Goal: Contribute content

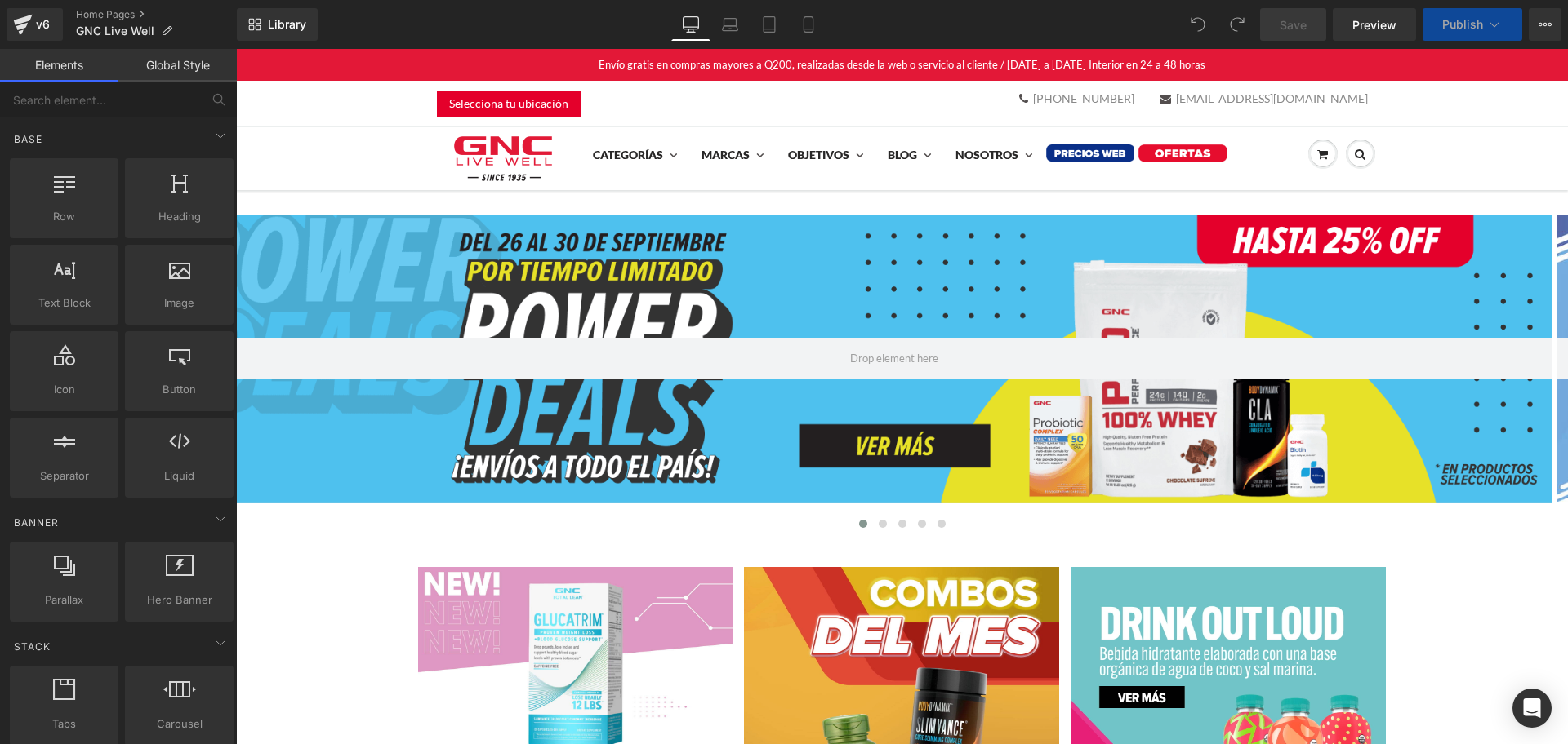
click at [278, 217] on div at bounding box center [894, 359] width 1316 height 288
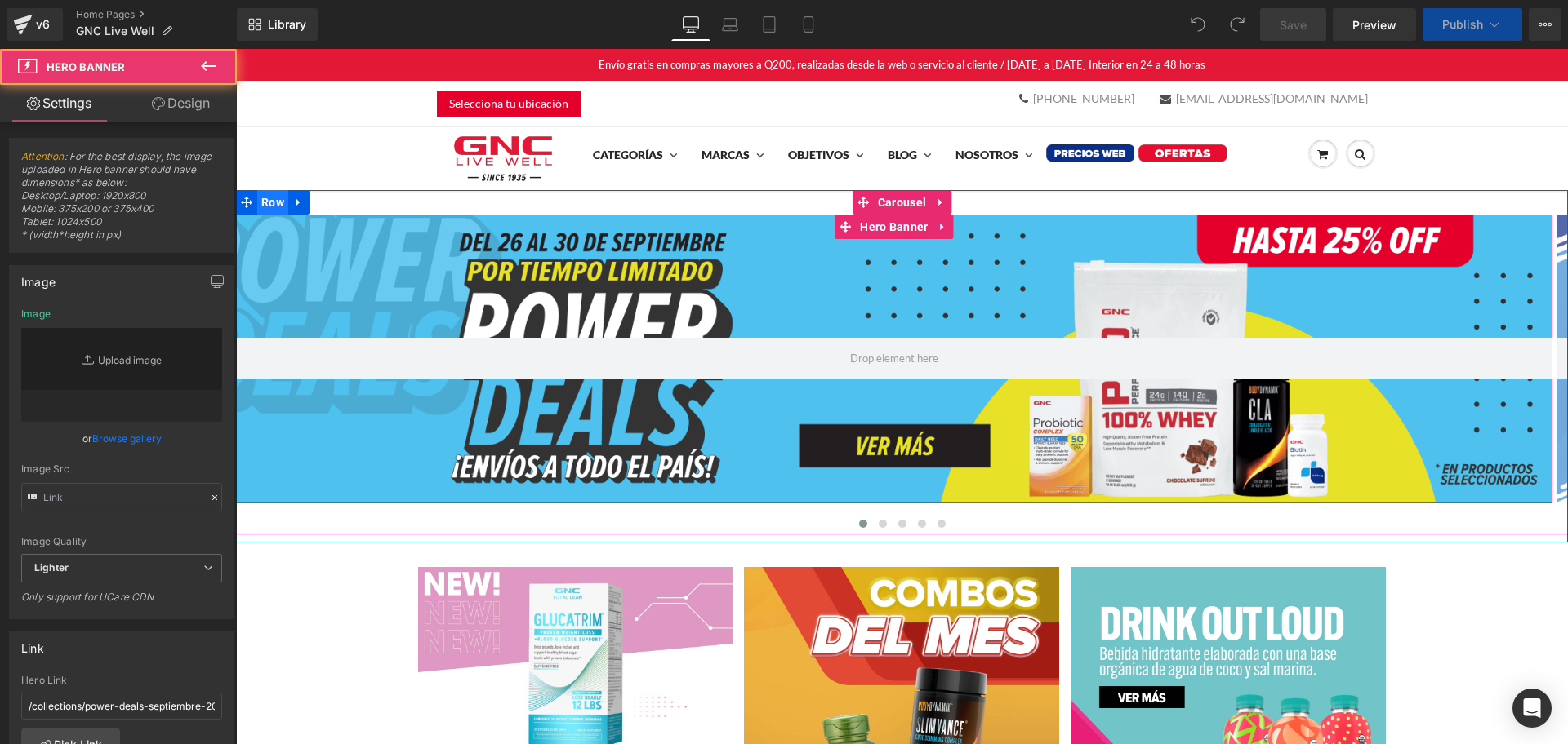
click at [275, 206] on span "Row" at bounding box center [273, 202] width 31 height 24
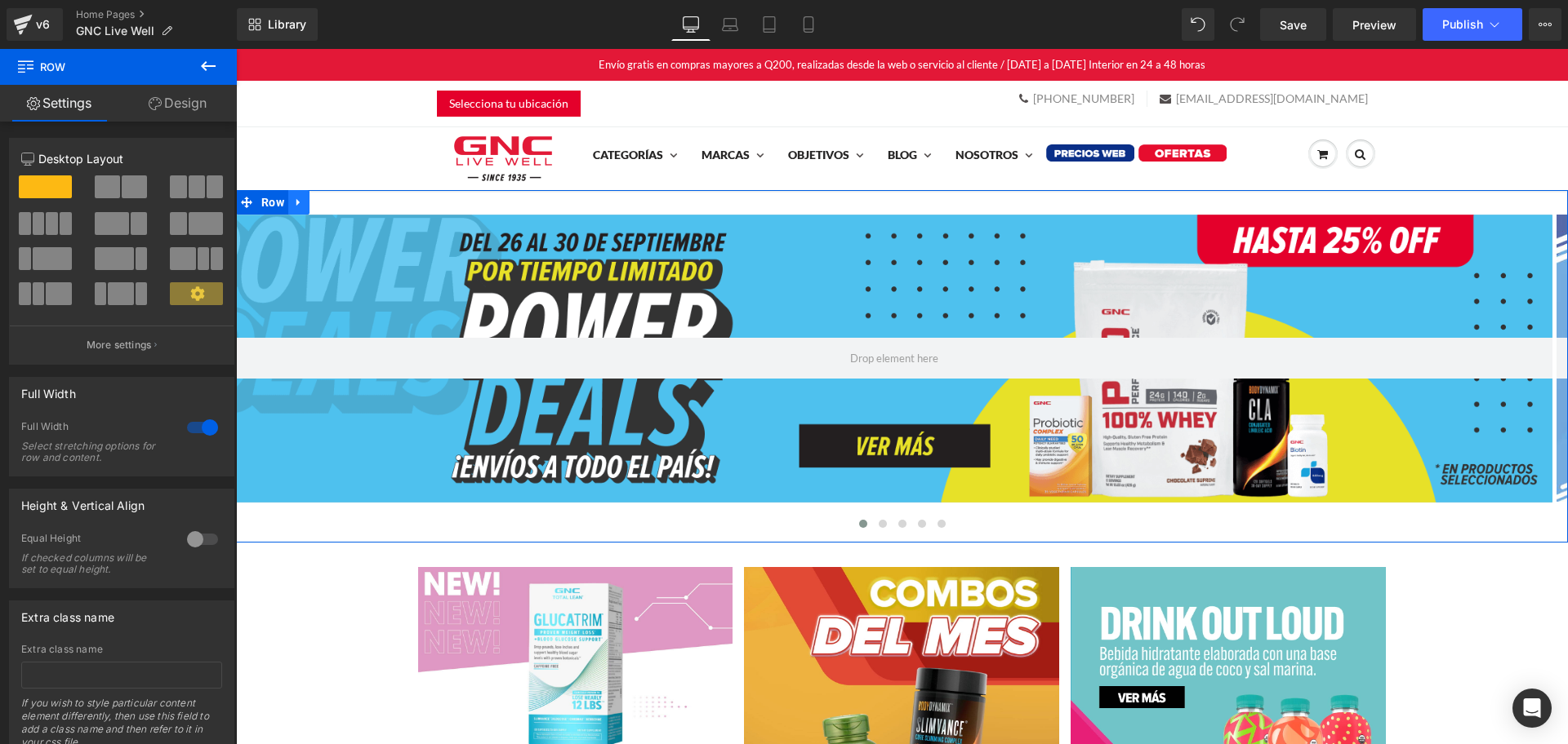
click at [293, 206] on icon at bounding box center [298, 202] width 11 height 12
click at [263, 203] on span "Row" at bounding box center [273, 203] width 31 height 24
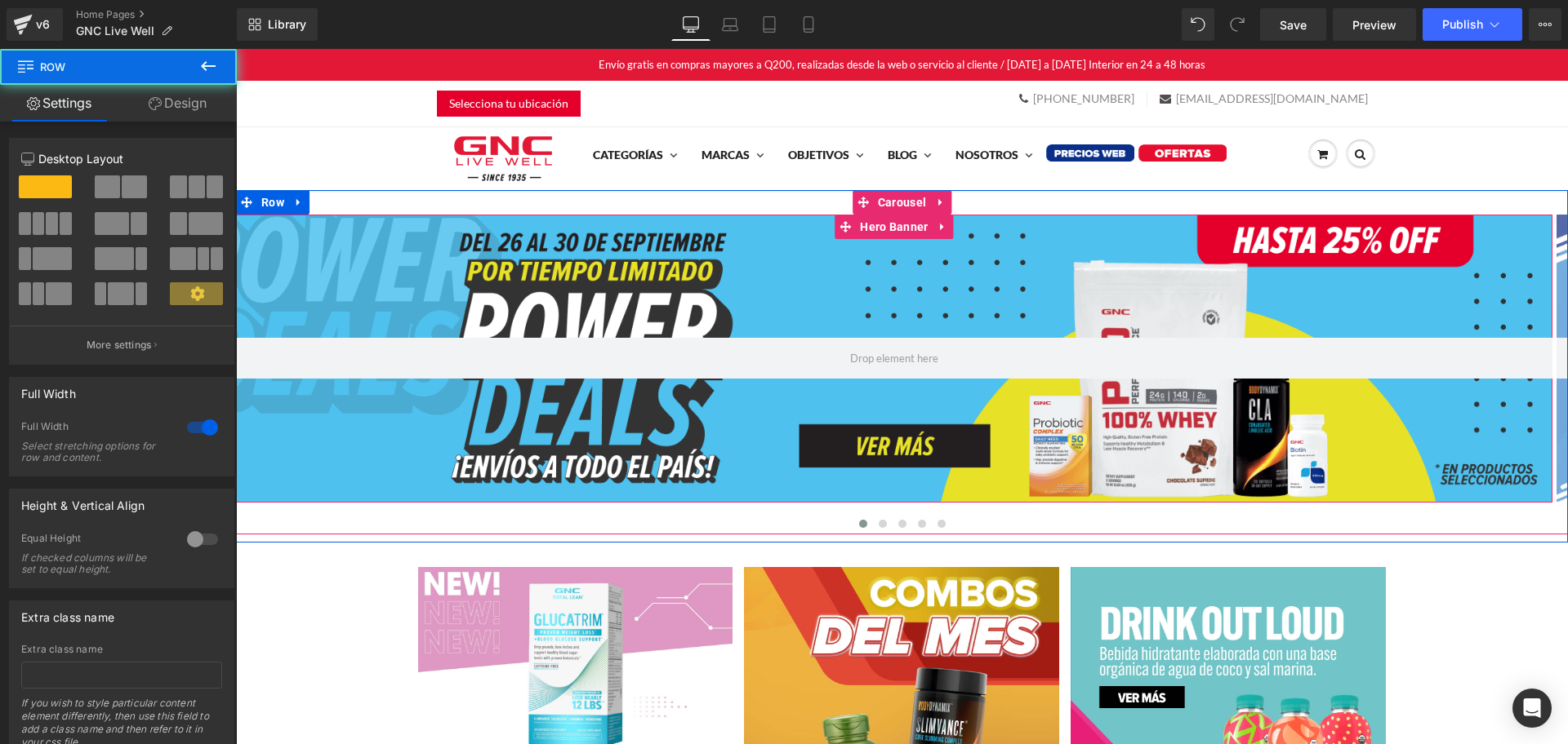
click at [290, 244] on div at bounding box center [894, 359] width 1316 height 288
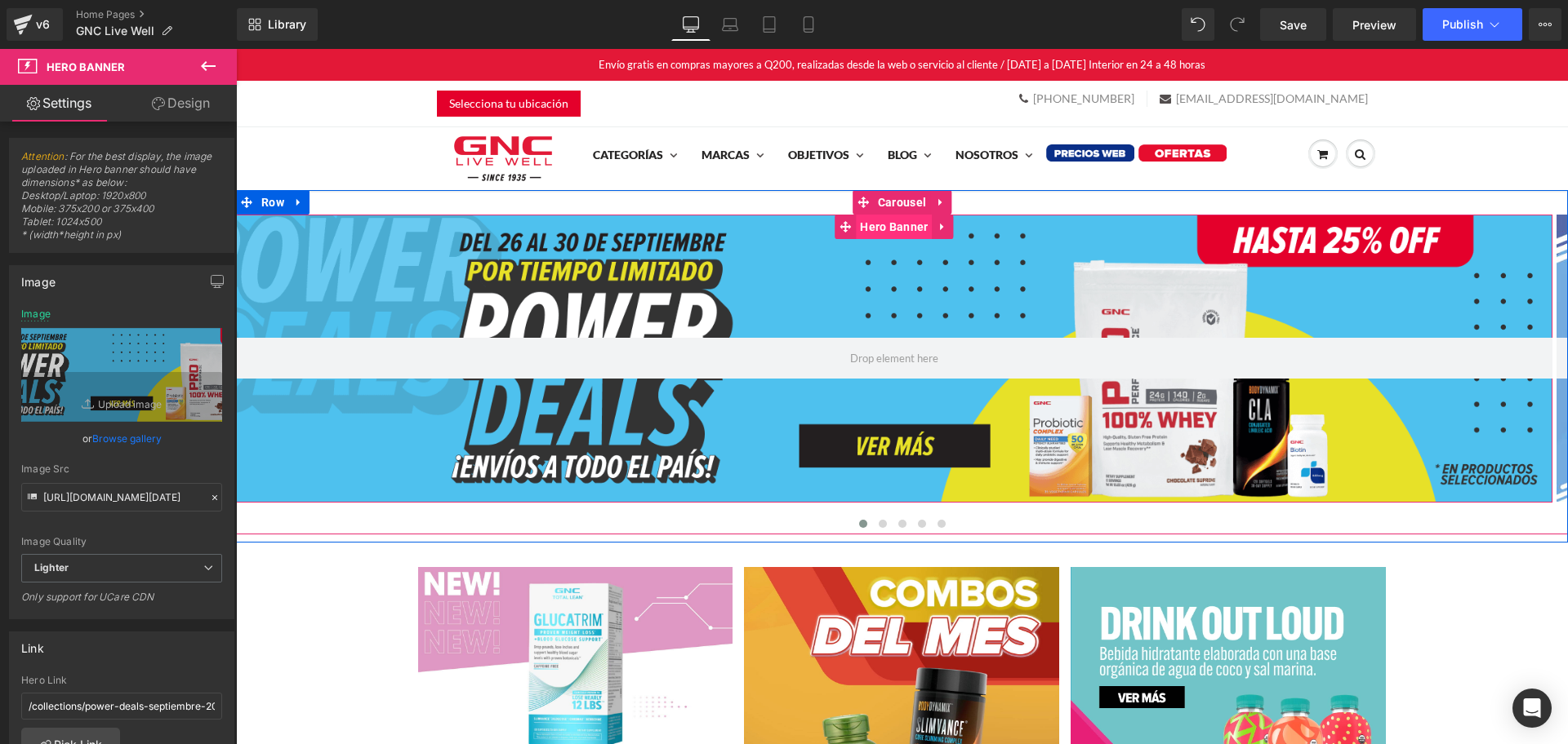
click at [875, 220] on span "Hero Banner" at bounding box center [894, 227] width 76 height 24
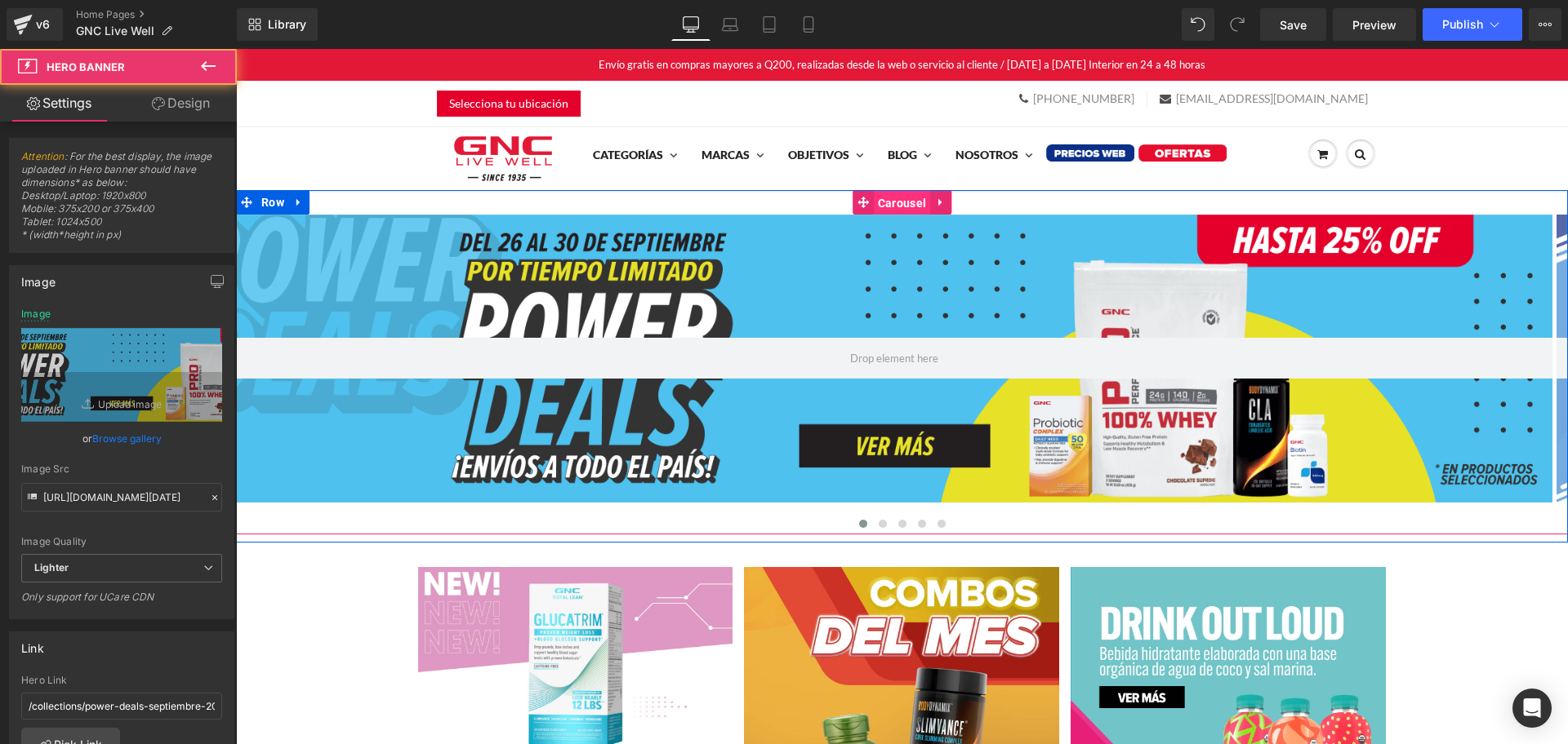
click at [875, 204] on span "Carousel" at bounding box center [901, 203] width 56 height 24
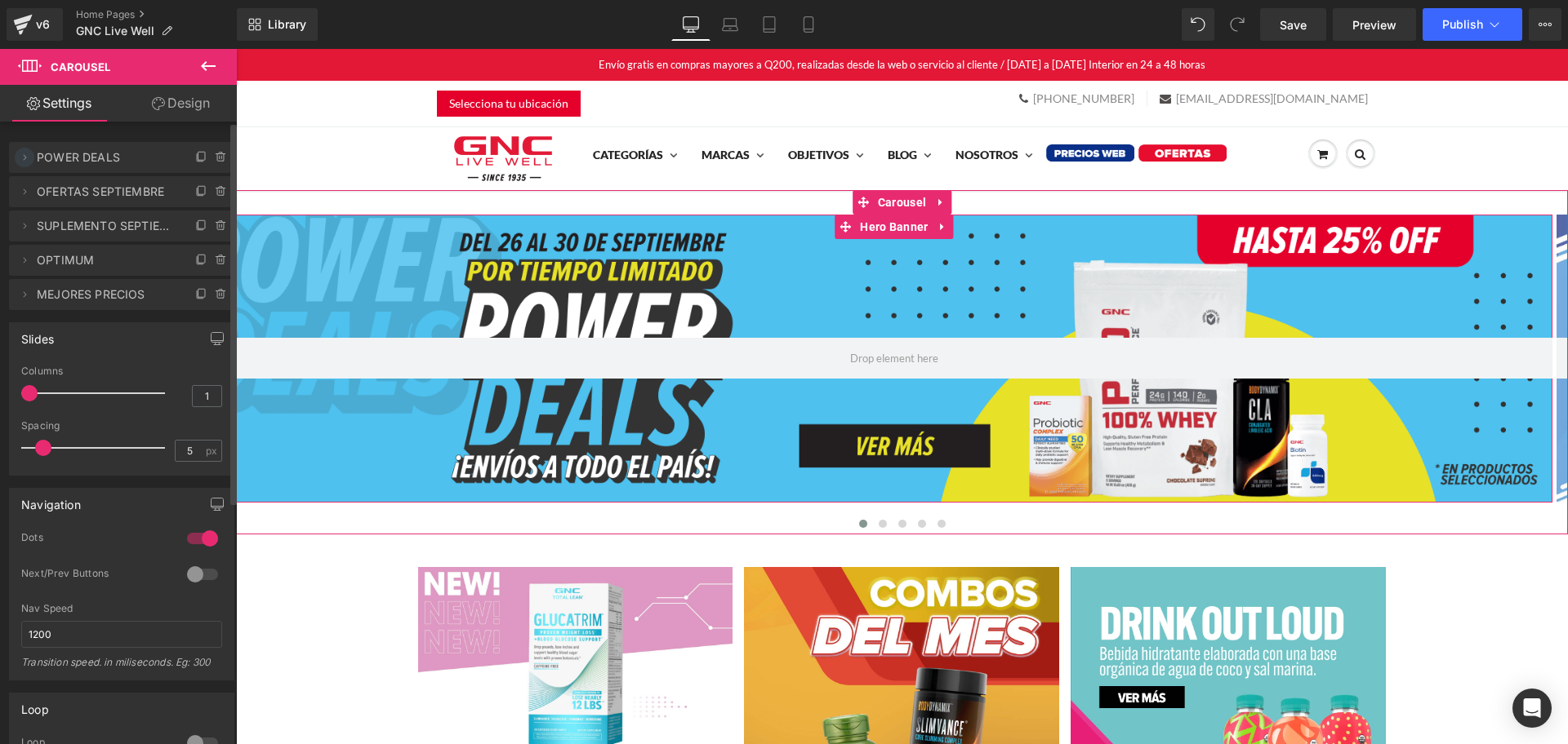
click at [24, 163] on icon at bounding box center [24, 157] width 13 height 13
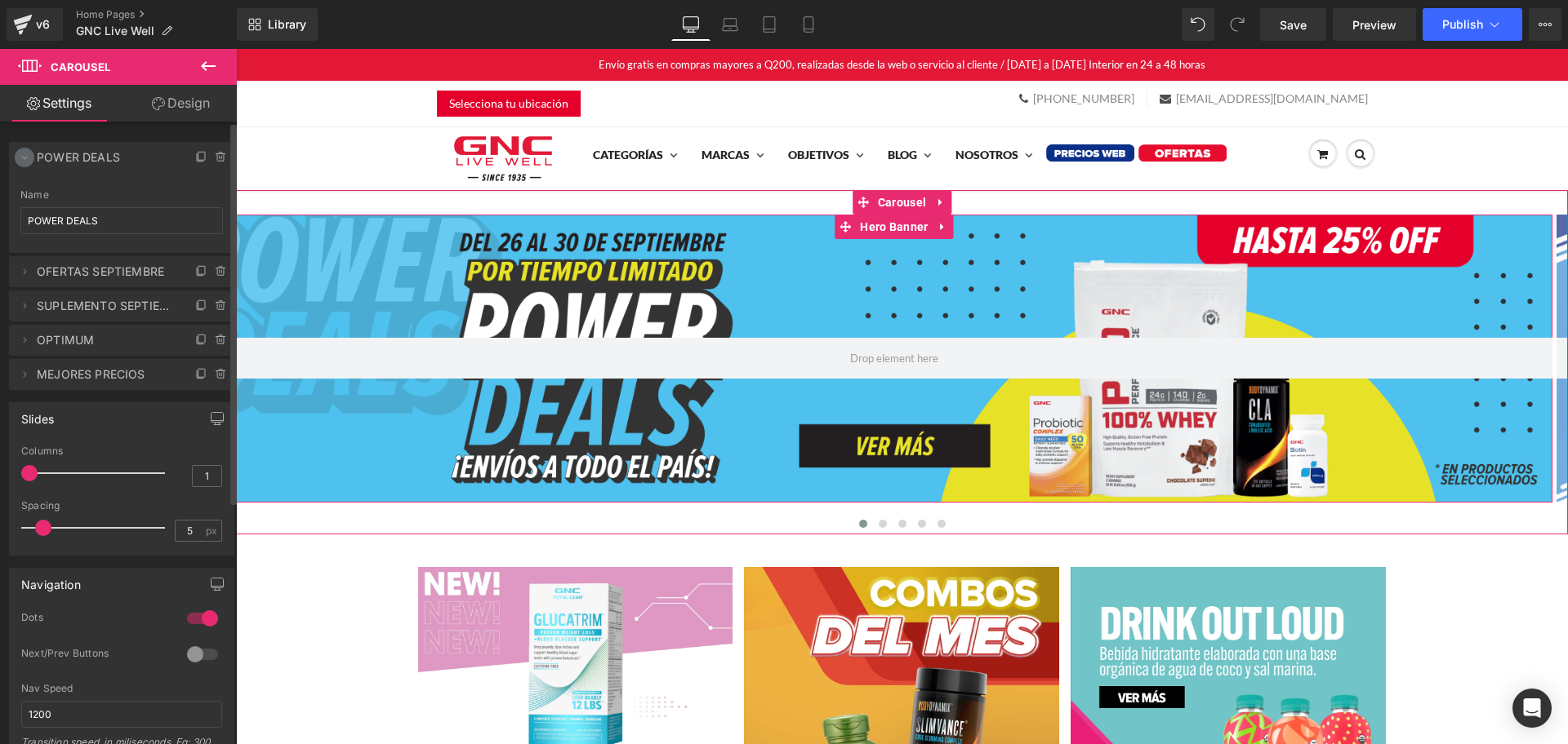
click at [24, 163] on icon at bounding box center [24, 157] width 13 height 13
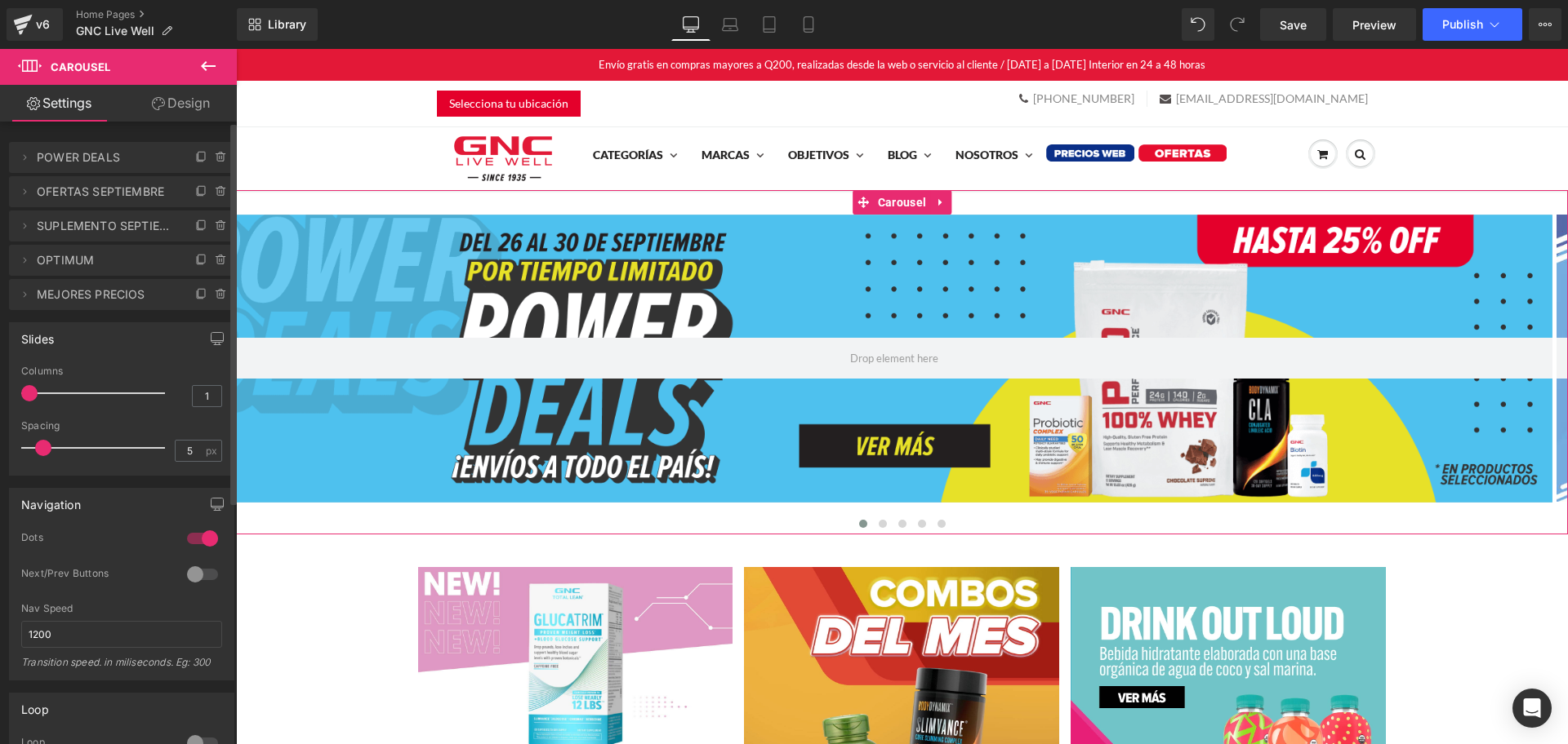
click at [94, 168] on span "POWER DEALS" at bounding box center [105, 158] width 137 height 31
click at [28, 161] on icon at bounding box center [24, 157] width 13 height 13
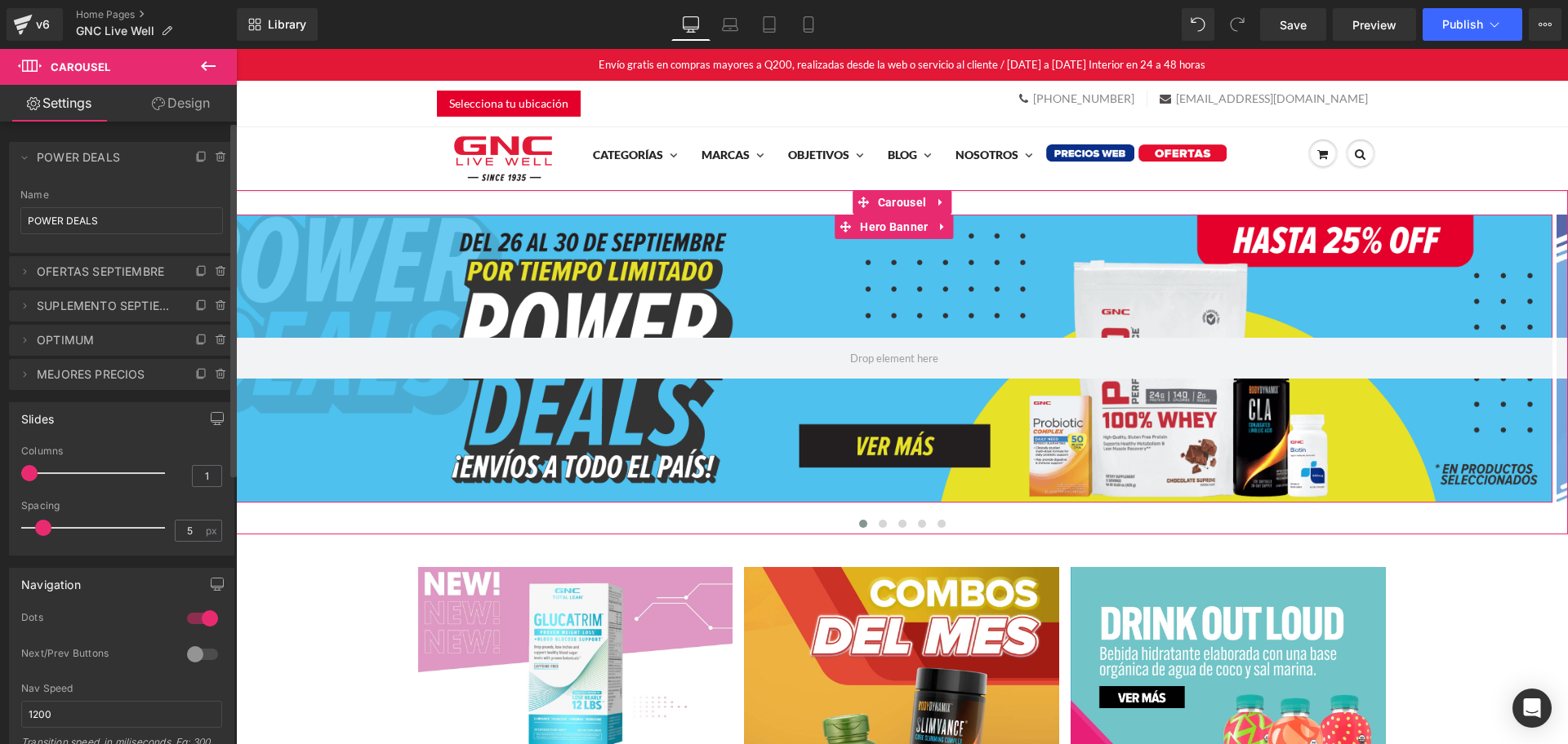
click at [123, 184] on li "Delete Cancel POWER DEALS POWER DEALS Name POWER DEALS" at bounding box center [121, 198] width 225 height 111
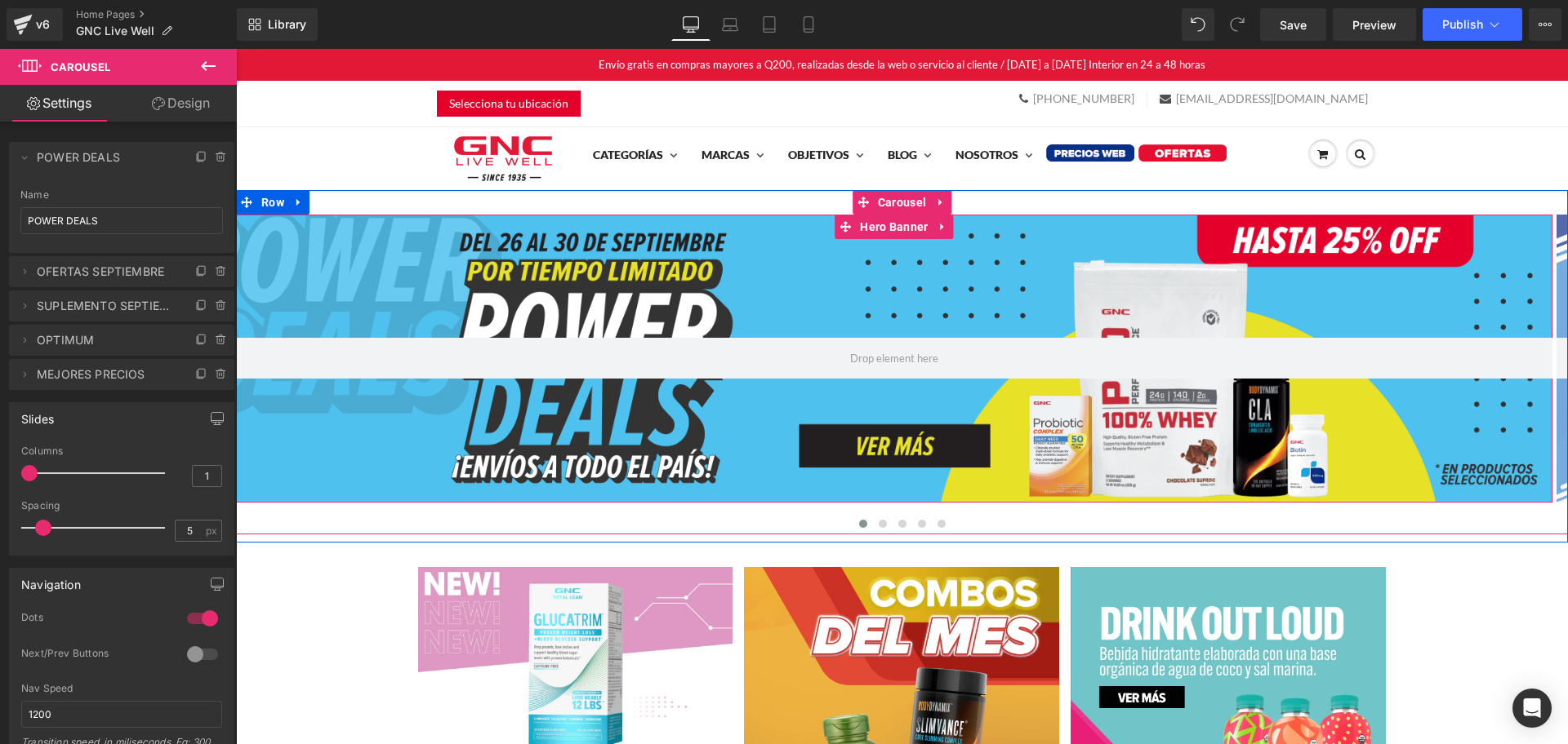
click at [553, 332] on div at bounding box center [894, 359] width 1316 height 288
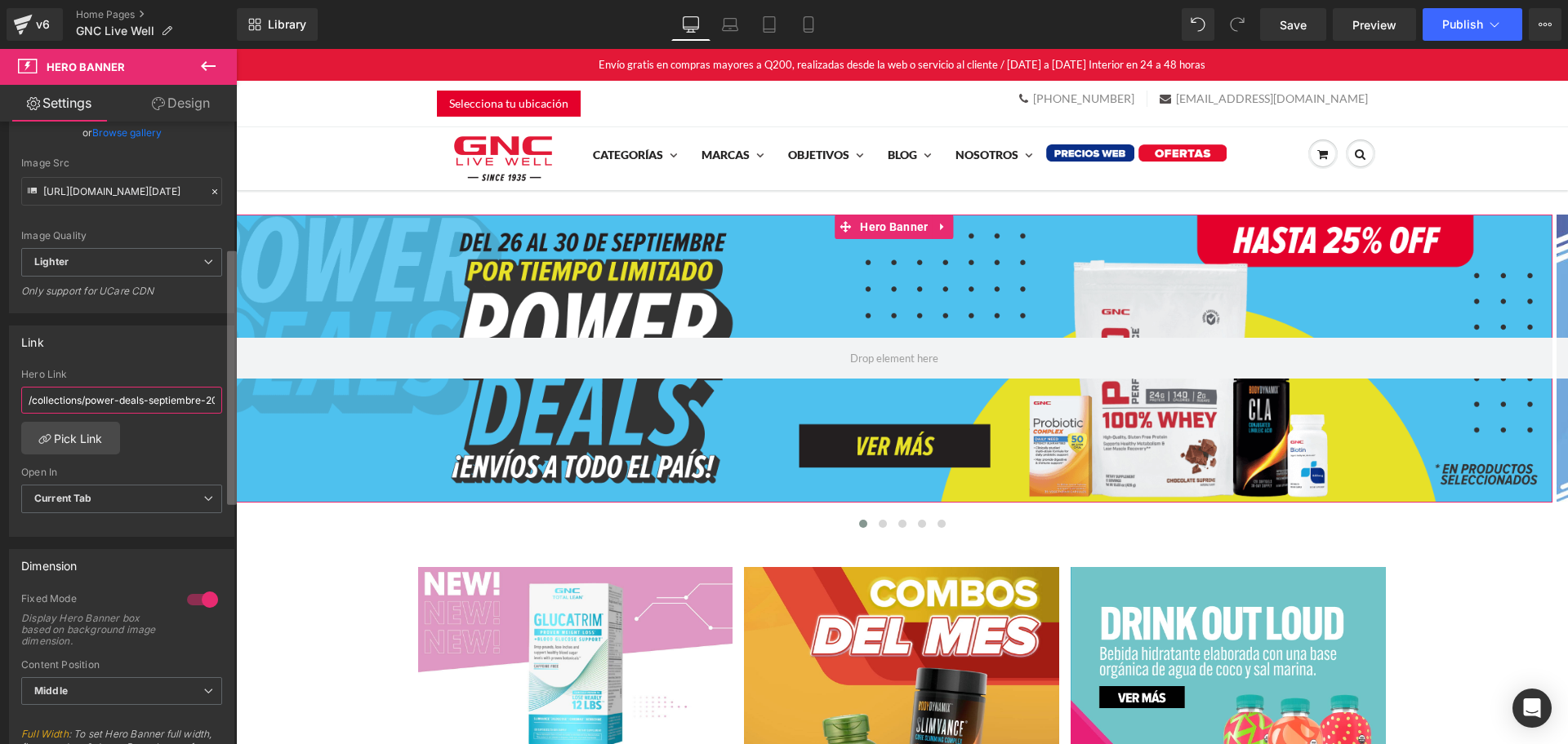
scroll to position [0, 21]
drag, startPoint x: 132, startPoint y: 400, endPoint x: 231, endPoint y: 401, distance: 99.0
click at [231, 401] on div "Attention : For the best display, the image uploaded in Hero banner should have…" at bounding box center [118, 437] width 237 height 630
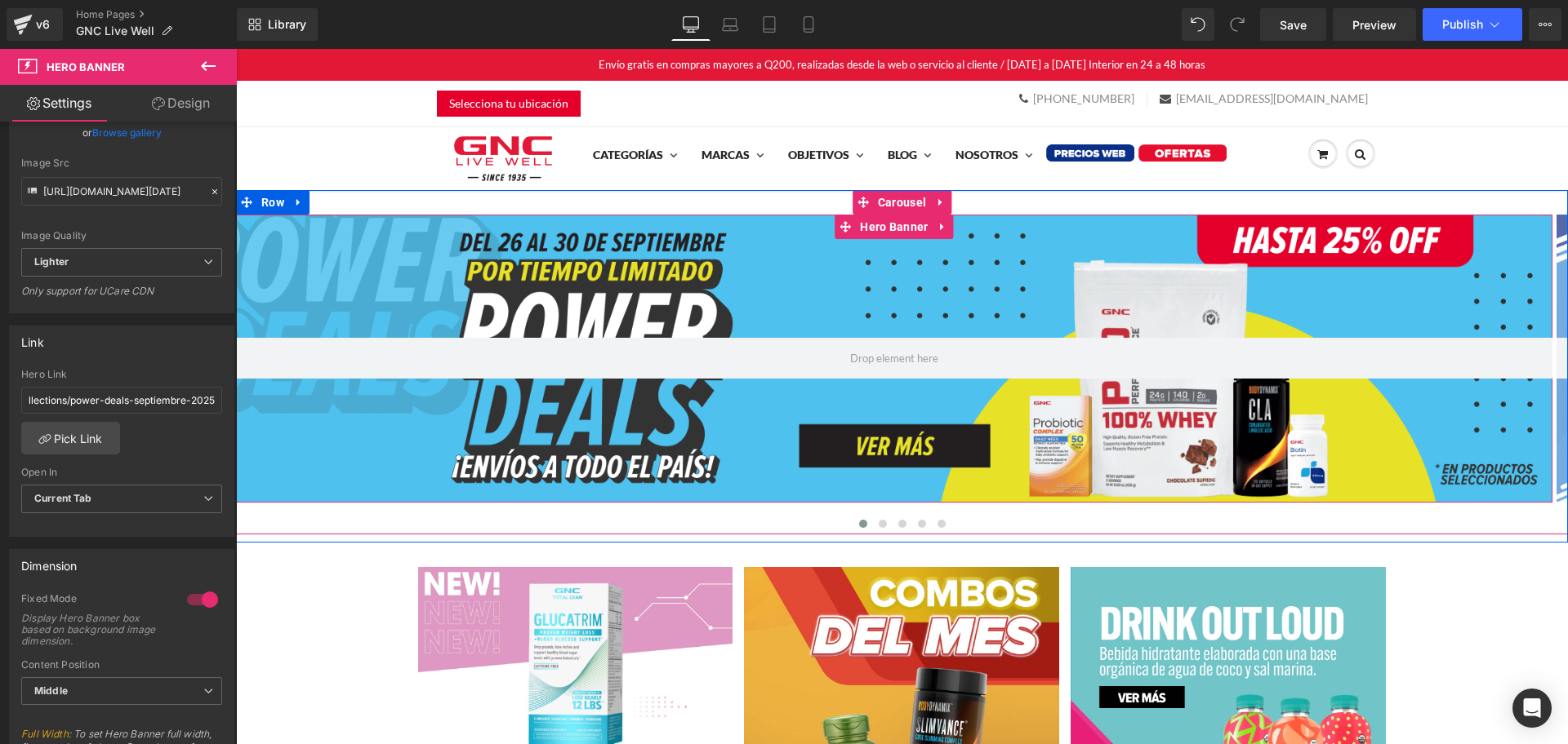
click at [403, 328] on div at bounding box center [894, 359] width 1316 height 288
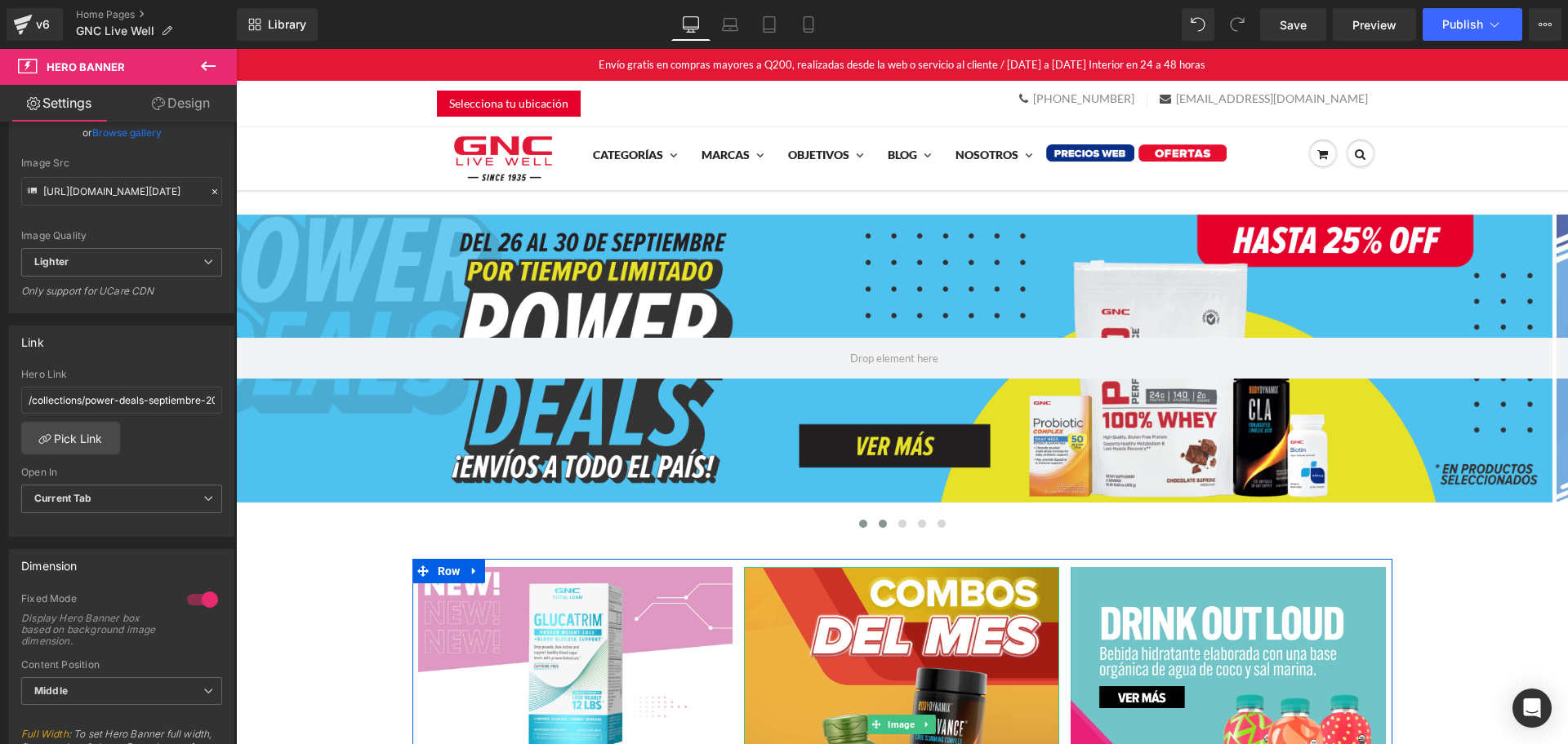
click at [878, 525] on span at bounding box center [882, 523] width 8 height 8
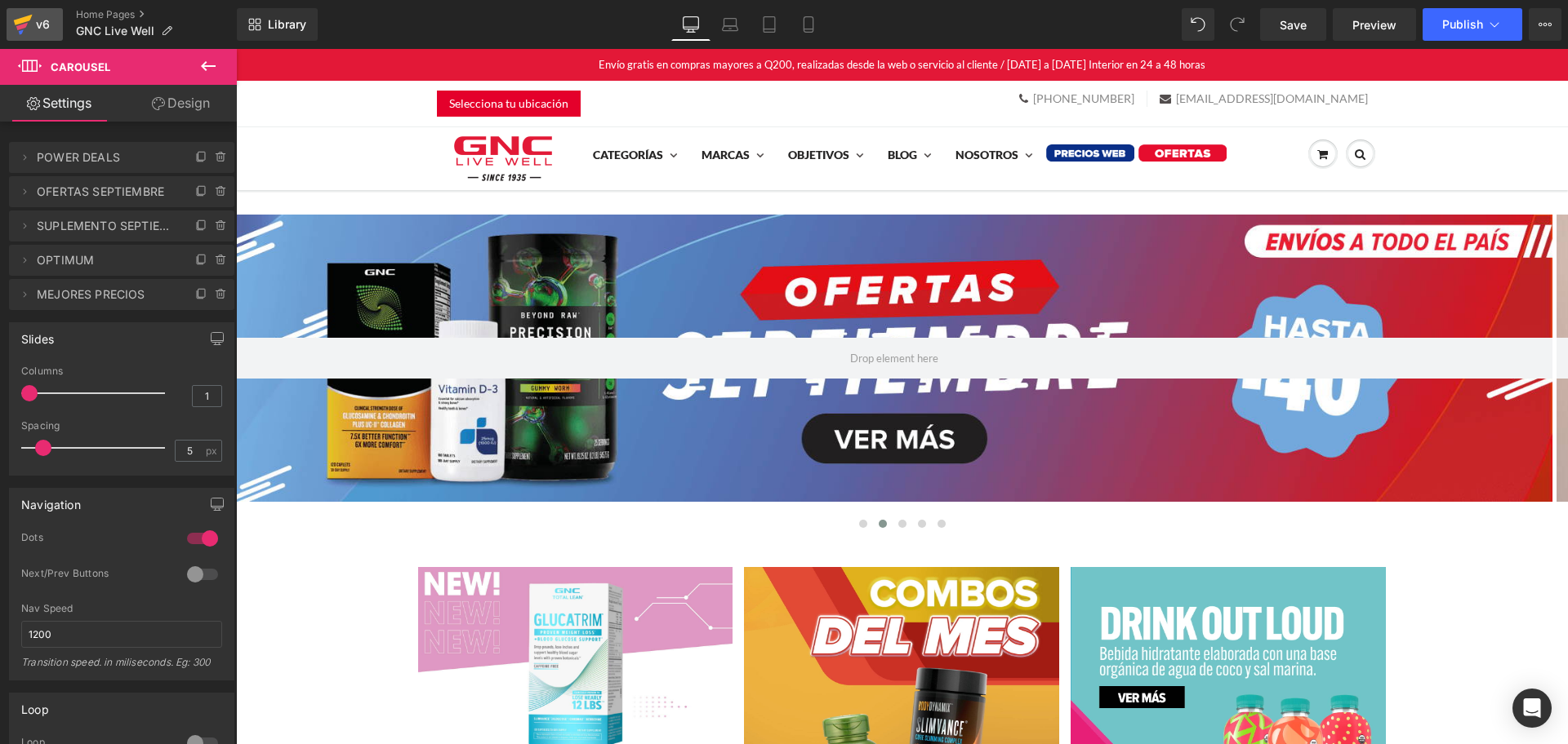
click at [44, 26] on div "v6" at bounding box center [43, 24] width 21 height 22
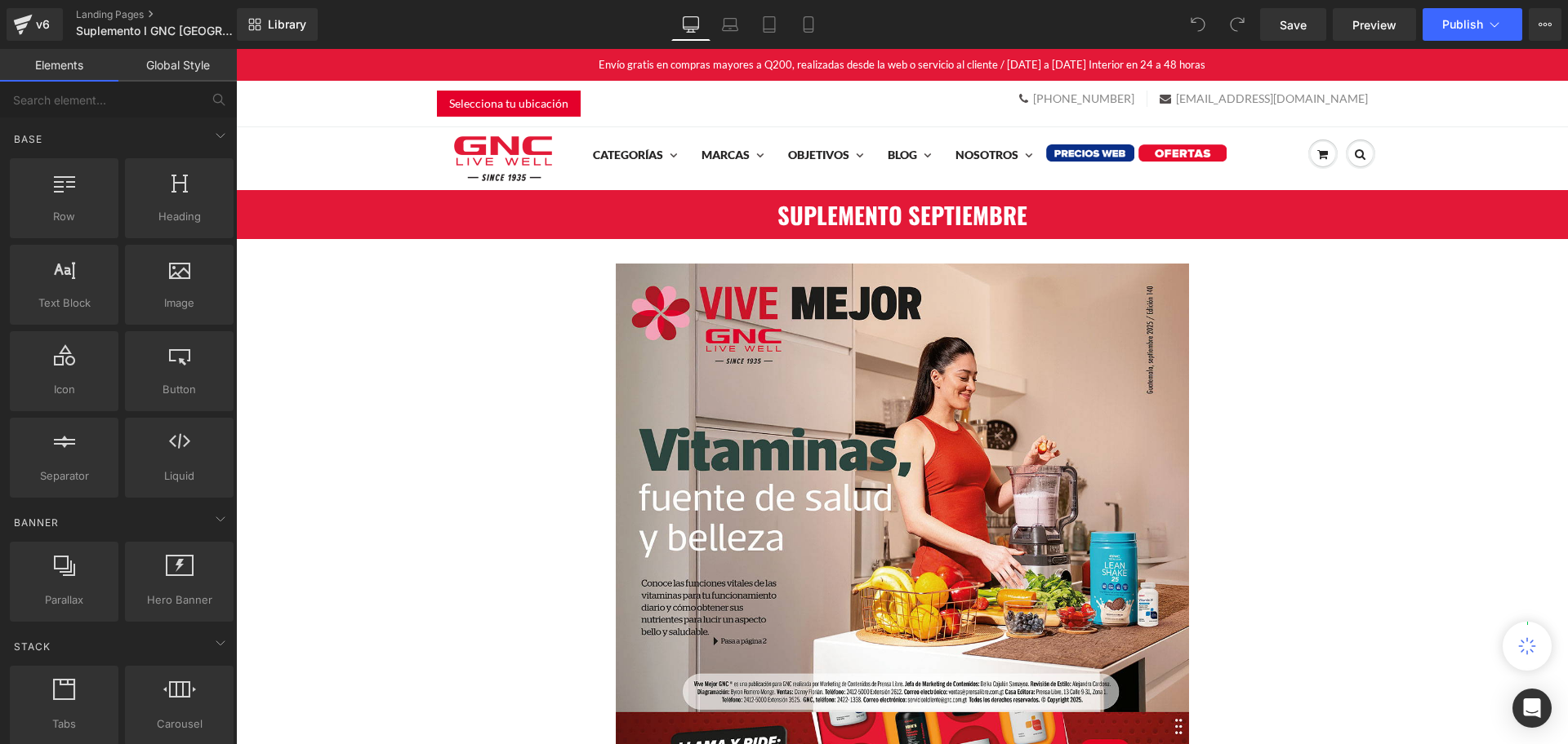
drag, startPoint x: 855, startPoint y: 207, endPoint x: 994, endPoint y: 218, distance: 139.4
click at [855, 207] on div "SUPLEMENTO SEPTIEMBRE Heading" at bounding box center [901, 215] width 1331 height 50
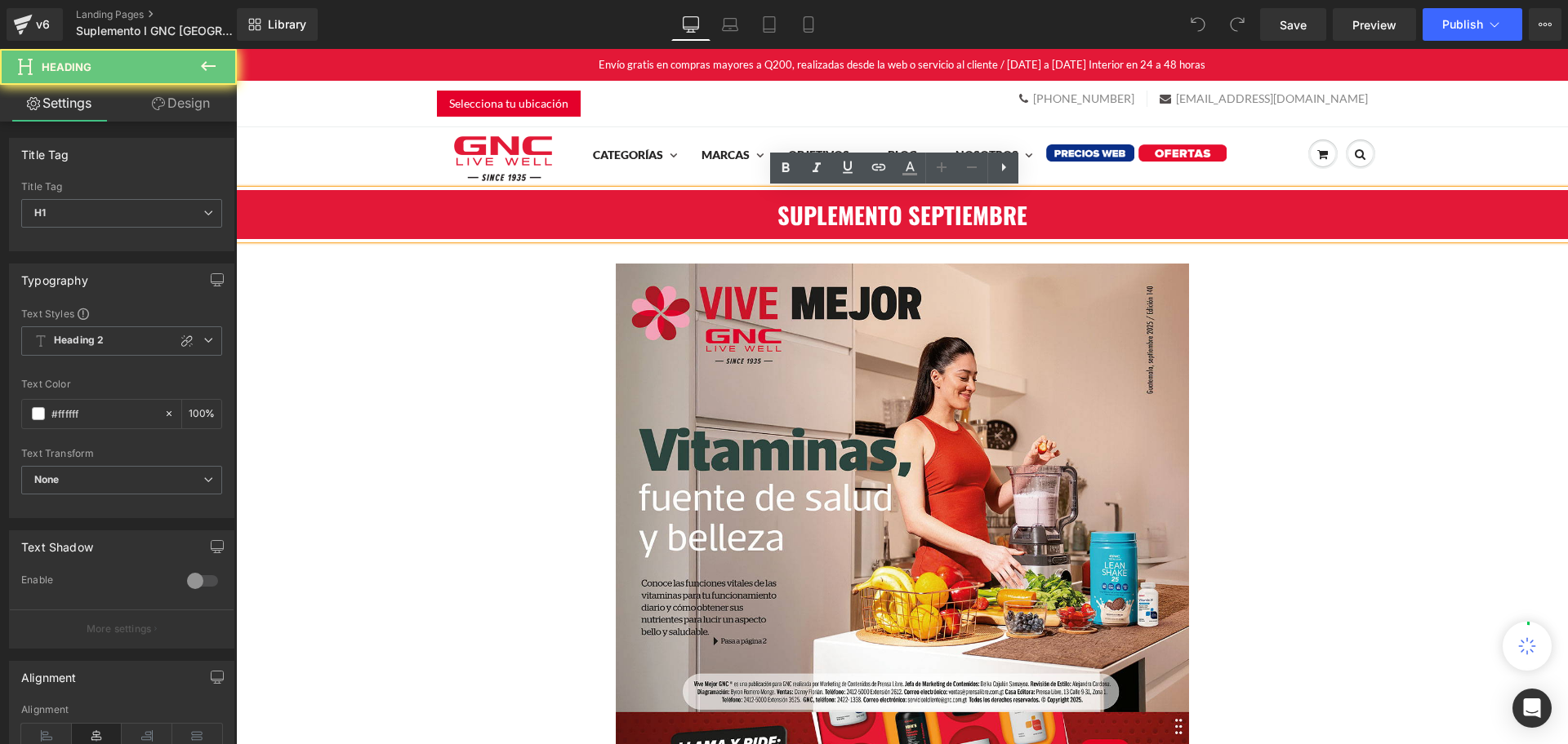
drag, startPoint x: 994, startPoint y: 218, endPoint x: 1026, endPoint y: 219, distance: 32.0
click at [1026, 219] on h1 "SUPLEMENTO SEPTIEMBRE" at bounding box center [901, 215] width 1331 height 34
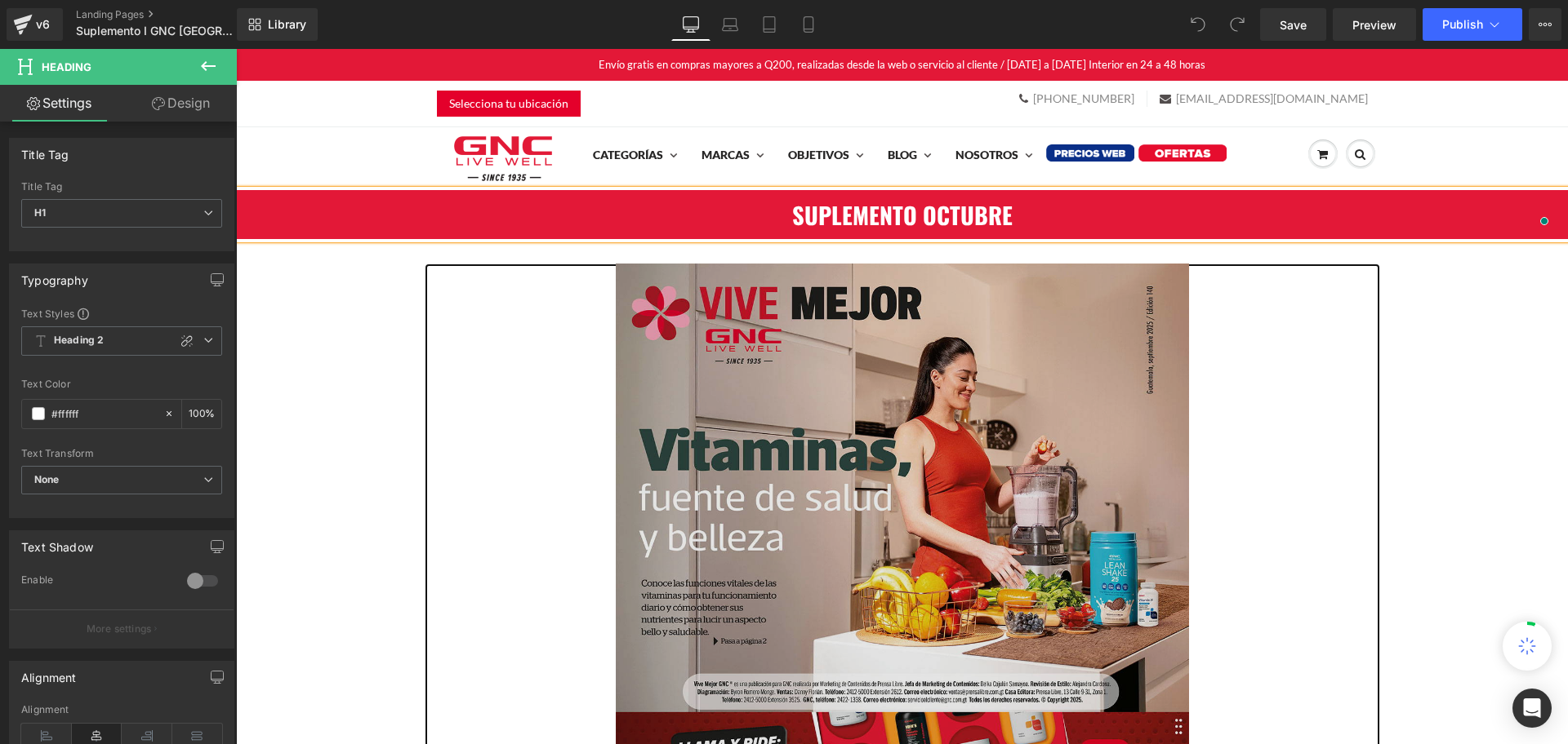
click at [959, 380] on img at bounding box center [902, 552] width 573 height 579
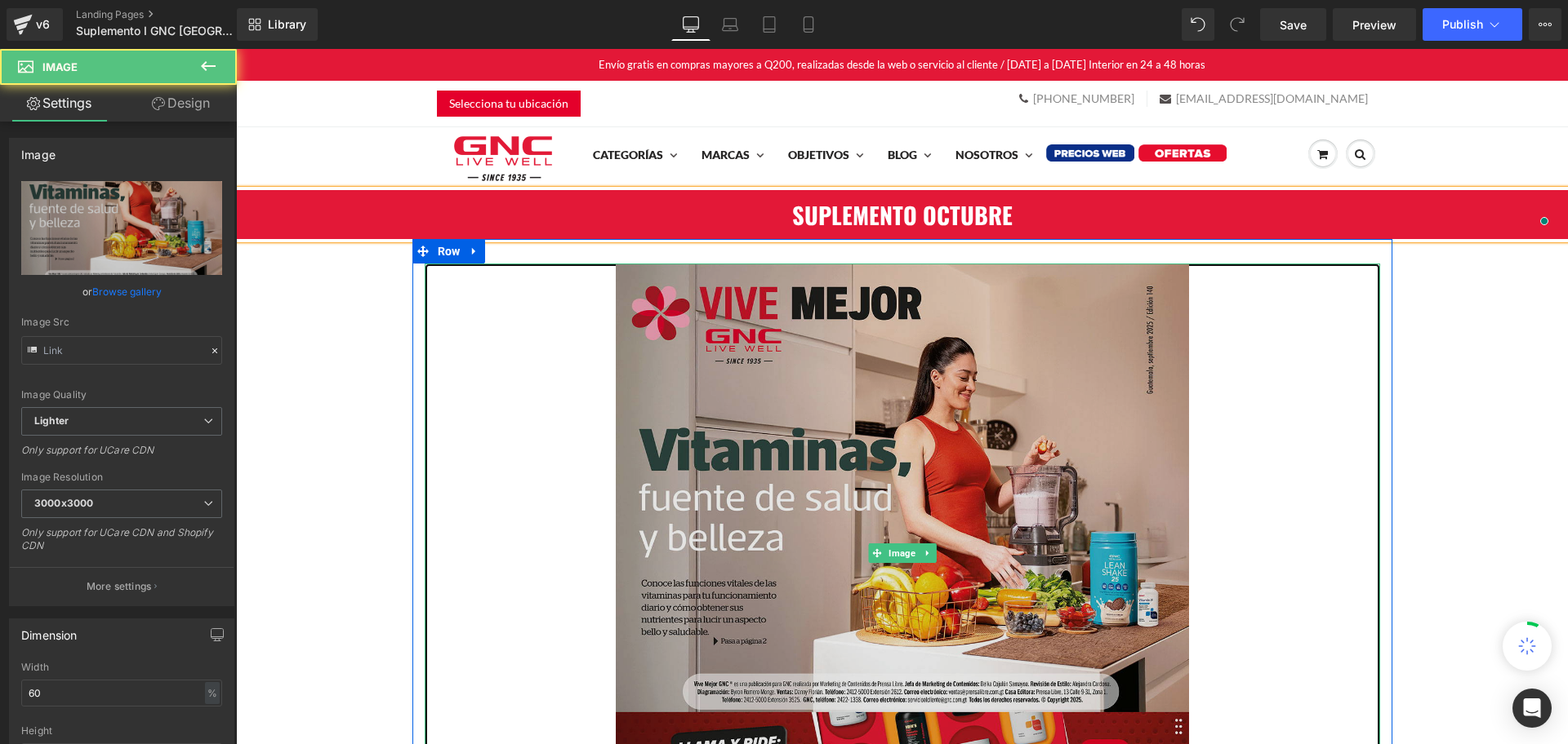
type input "https://ucarecdn.com/f687e77c-8de0-4834-a924-de0e851badc6/-/format/auto/-/previ…"
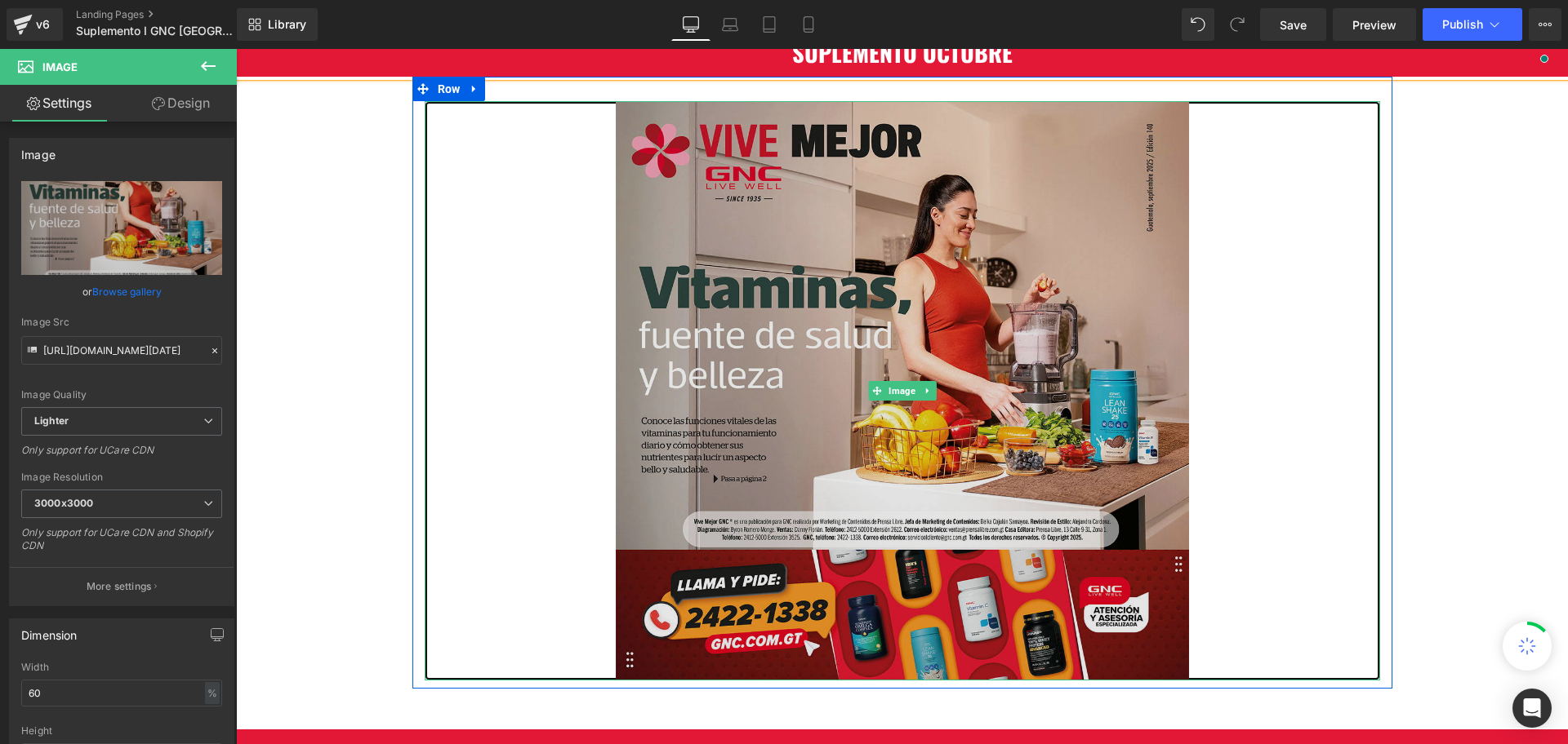
scroll to position [510, 0]
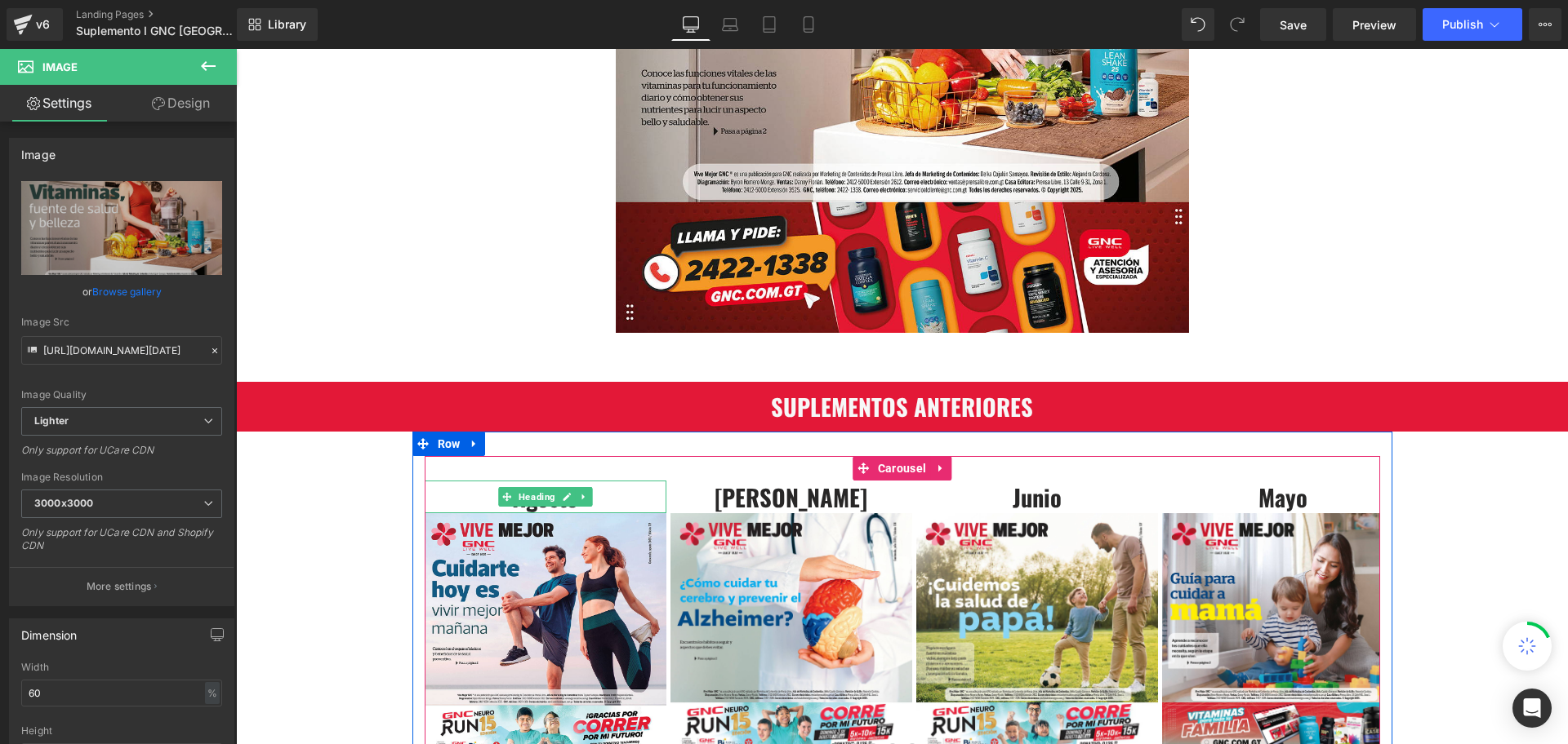
click at [625, 485] on h3 "Agosto" at bounding box center [546, 497] width 242 height 34
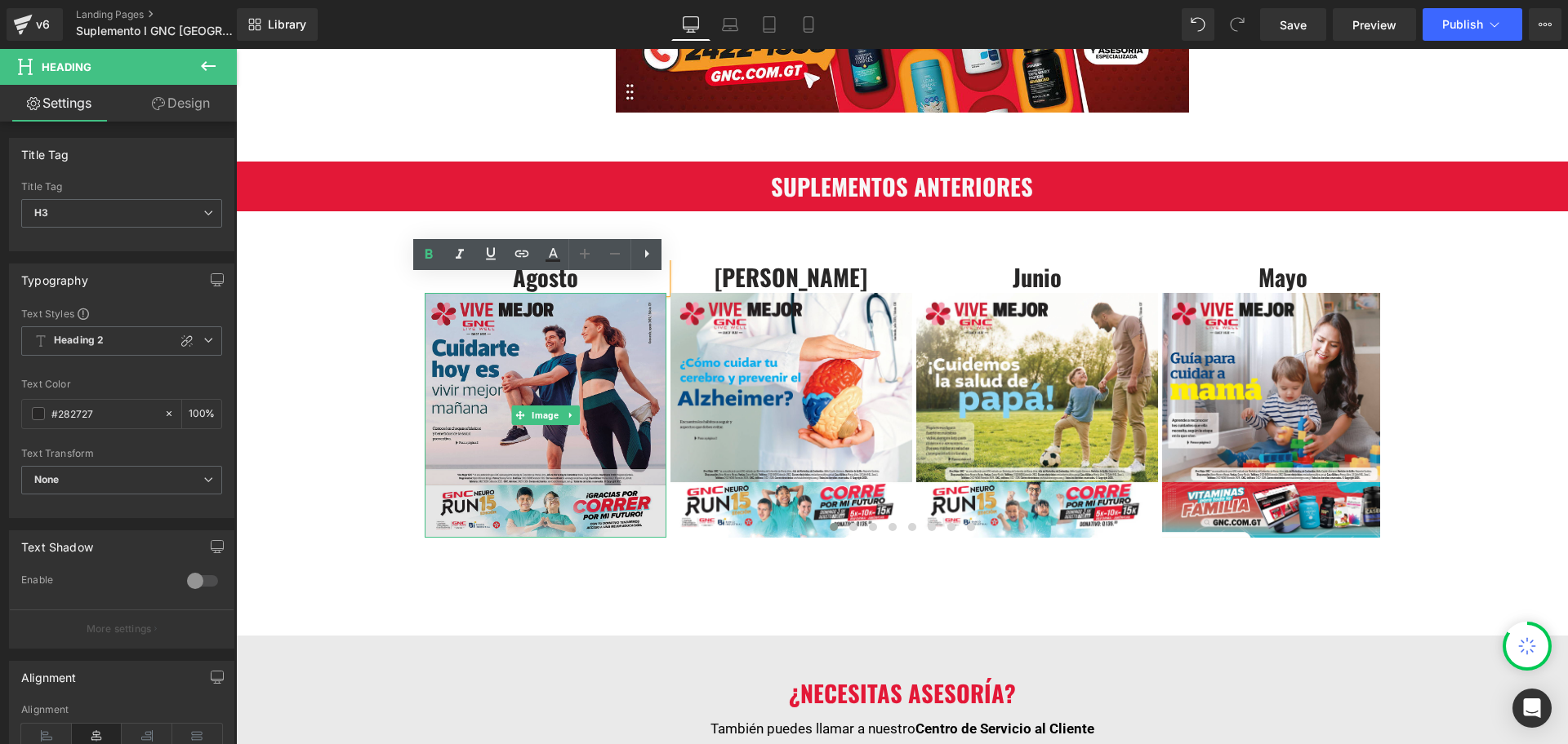
scroll to position [714, 0]
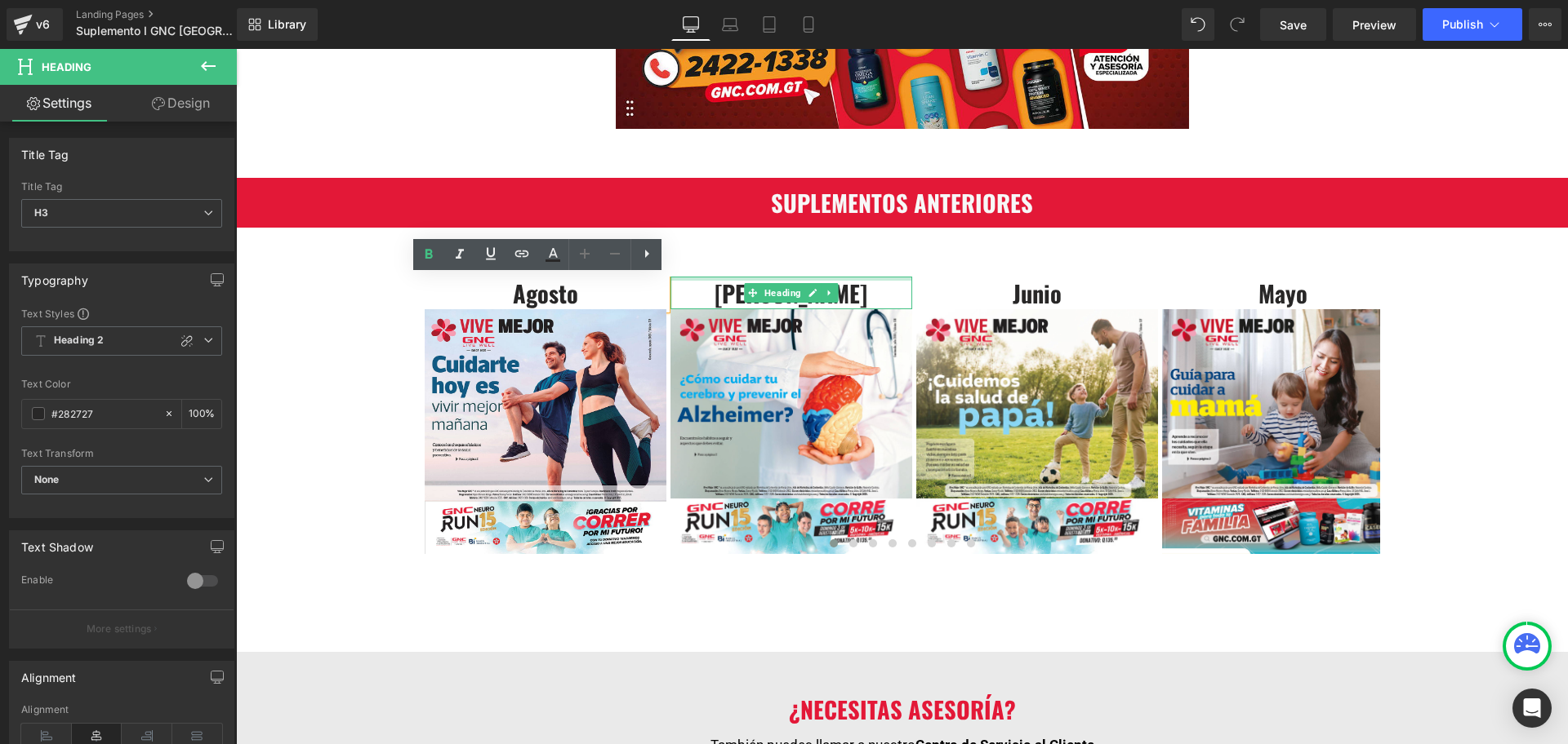
click at [695, 277] on div at bounding box center [791, 279] width 242 height 4
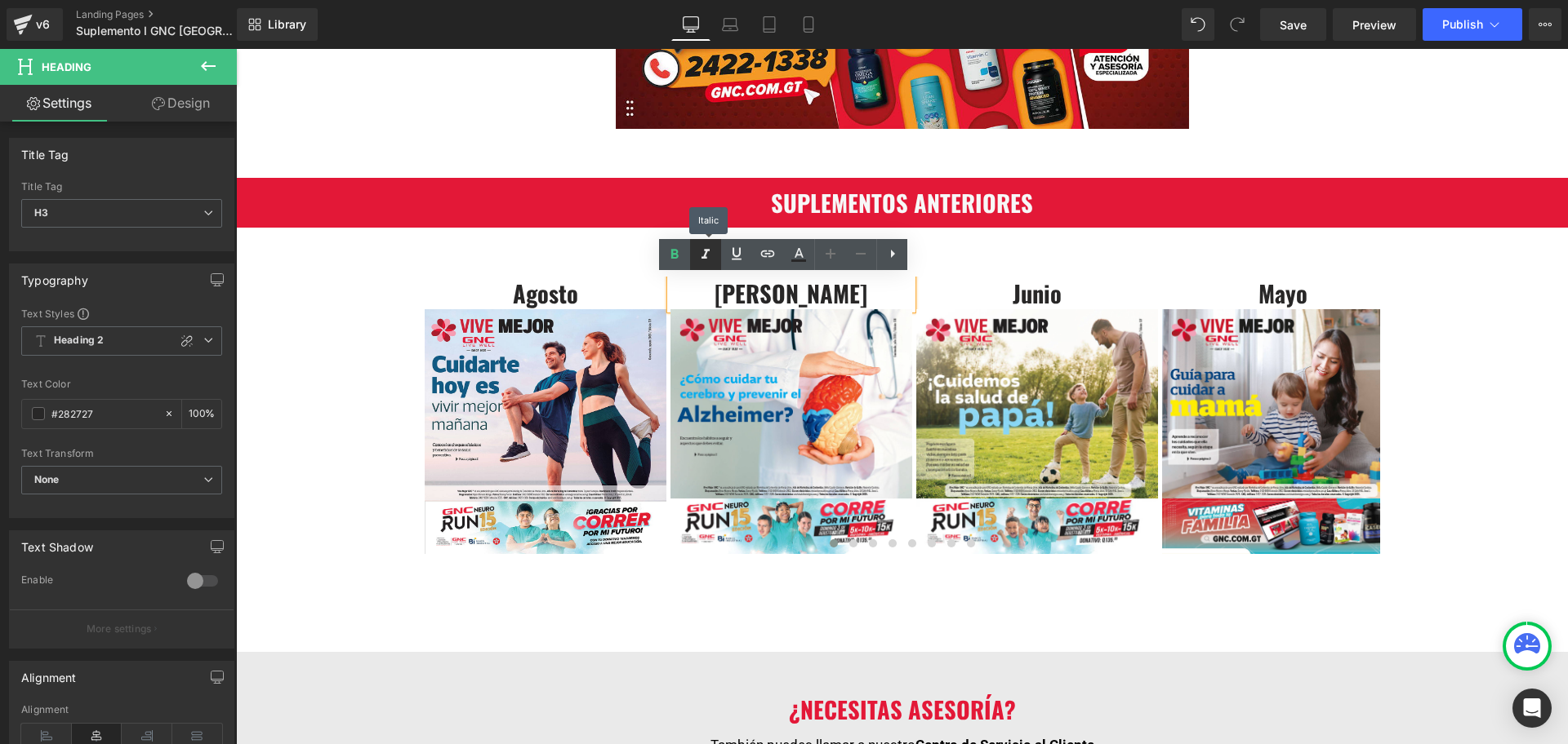
click at [706, 256] on icon at bounding box center [705, 253] width 8 height 9
click at [940, 252] on div "Agosto Heading Image Julio Heading Image Junio Heading Image Mayo Heading Image…" at bounding box center [902, 403] width 955 height 303
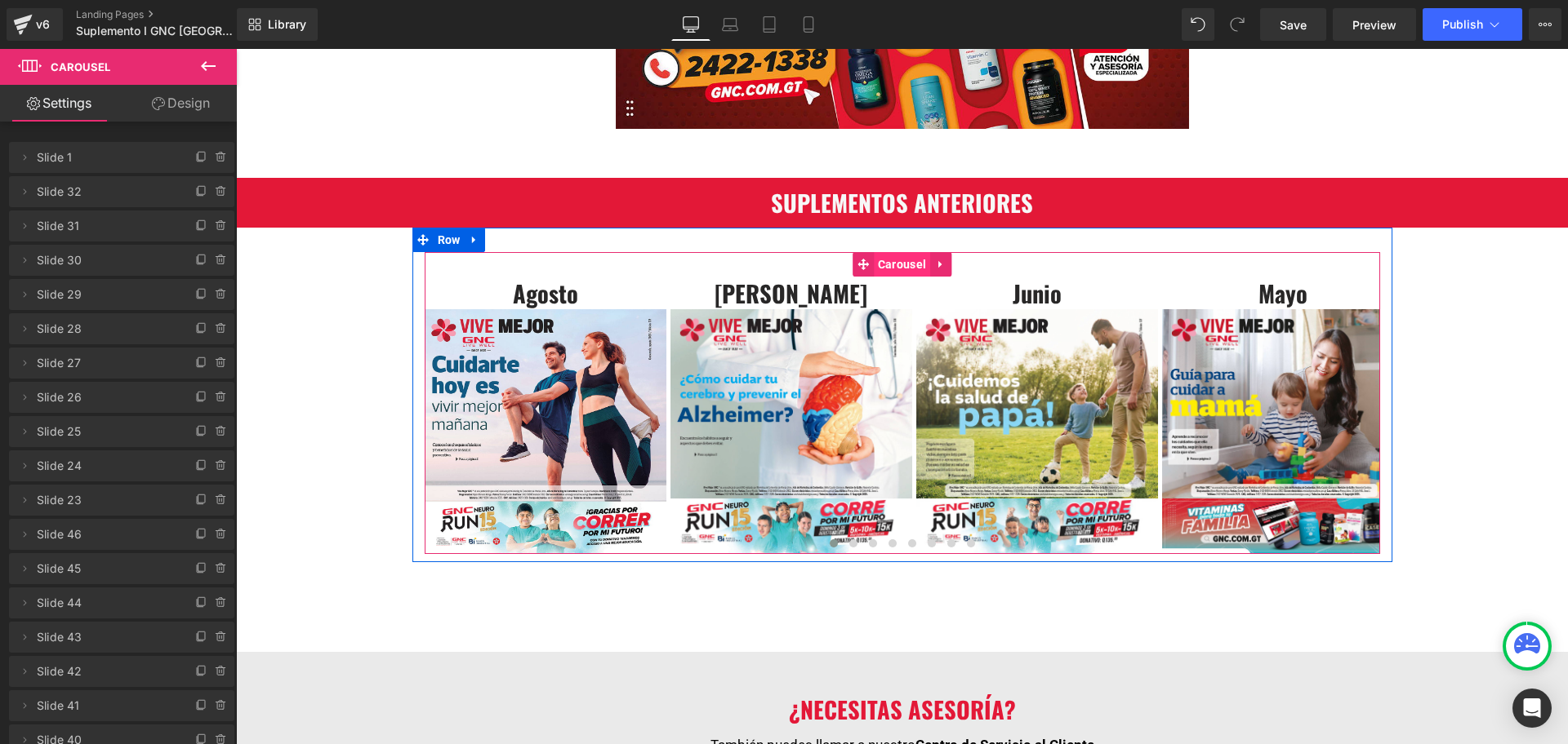
click at [907, 268] on span "Carousel" at bounding box center [901, 264] width 56 height 24
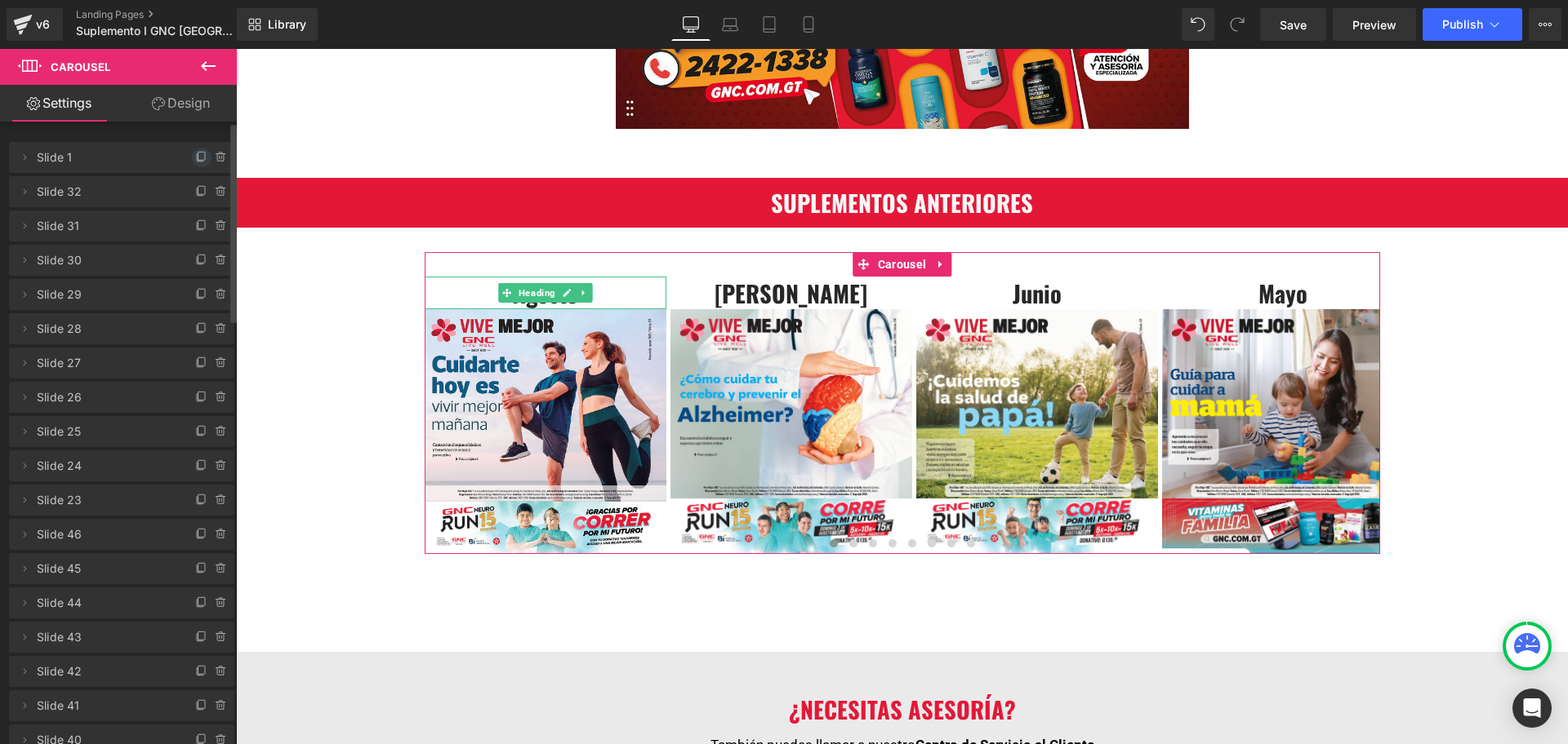
click at [195, 156] on icon at bounding box center [201, 157] width 13 height 13
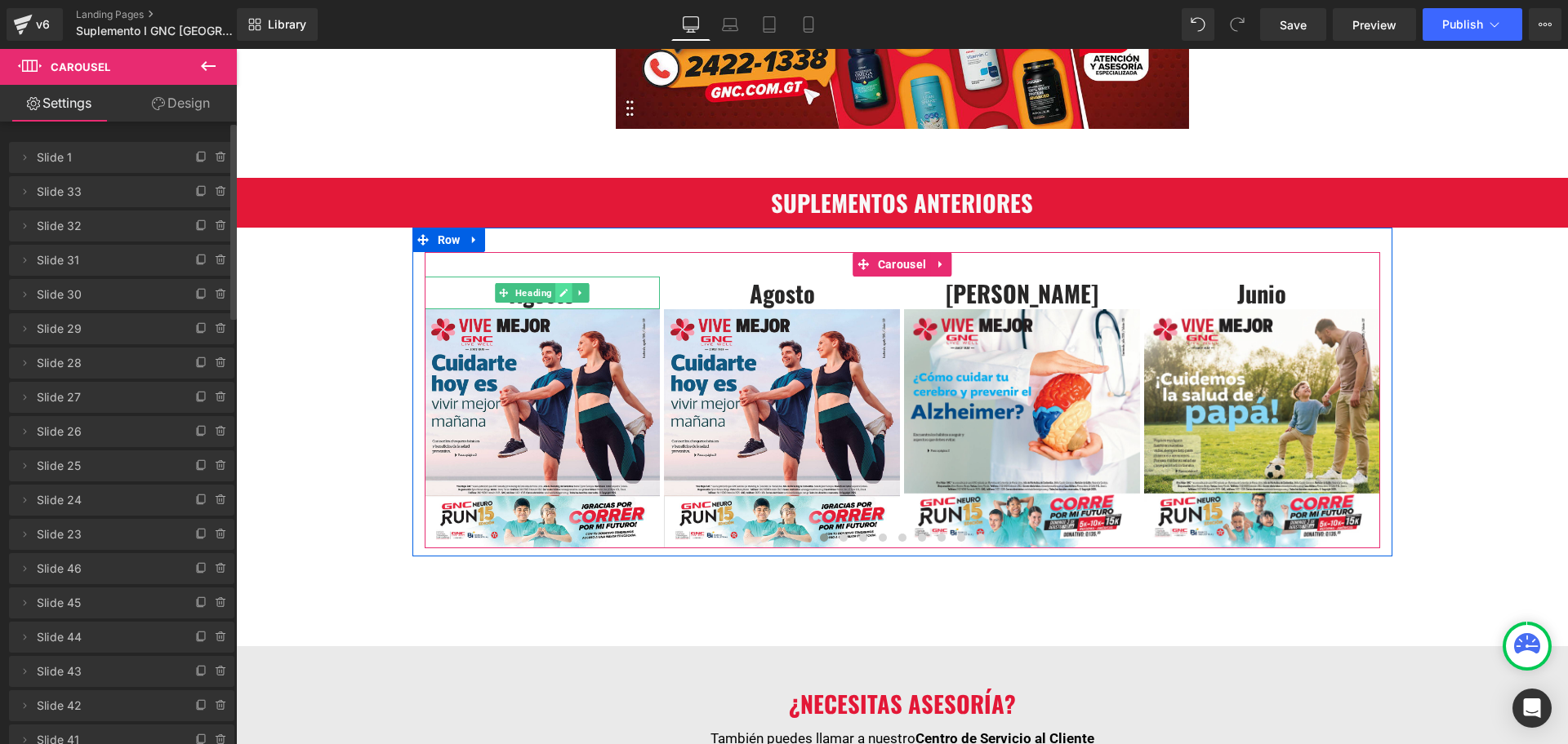
click at [560, 292] on icon at bounding box center [564, 293] width 8 height 8
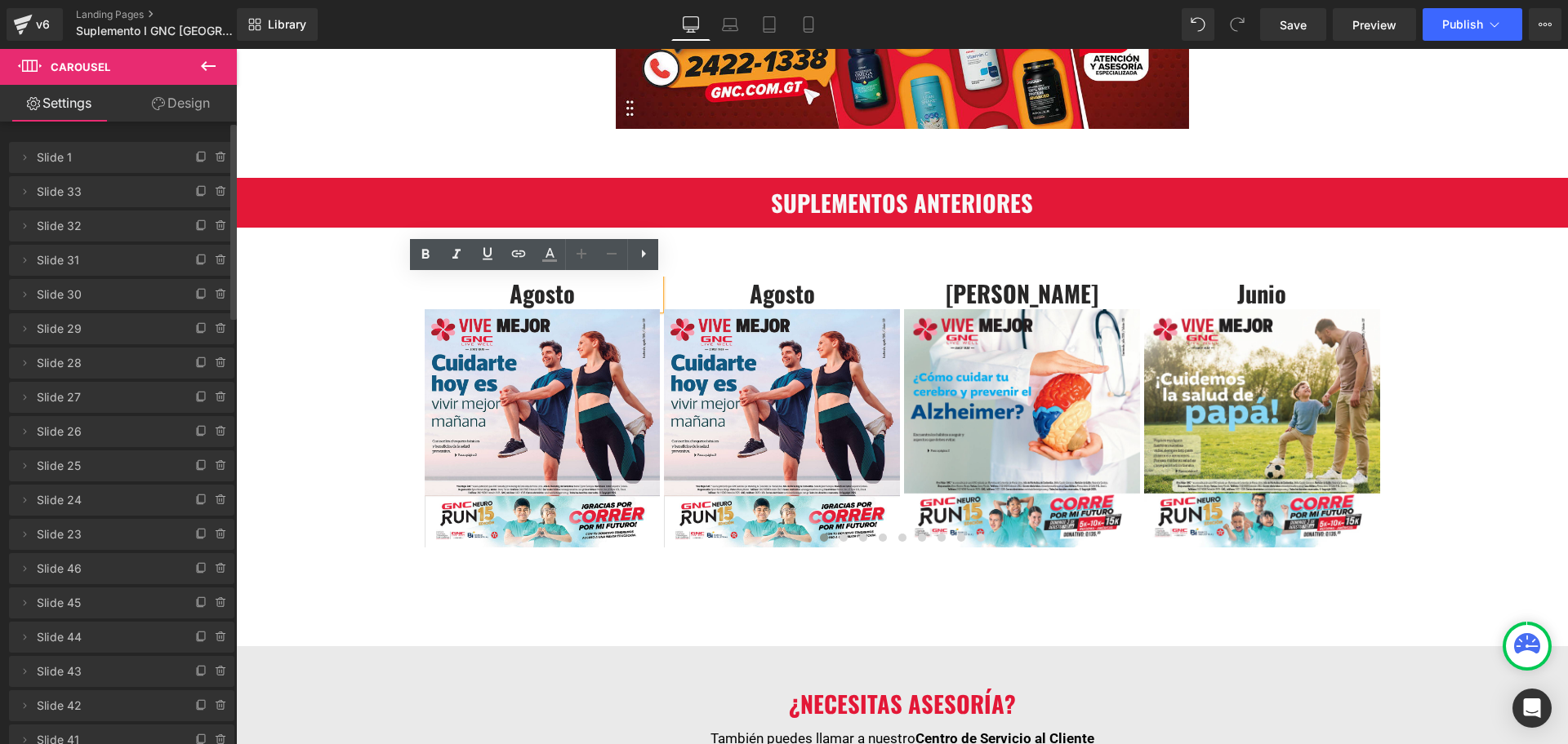
click at [536, 295] on h3 "Agosto" at bounding box center [542, 293] width 236 height 34
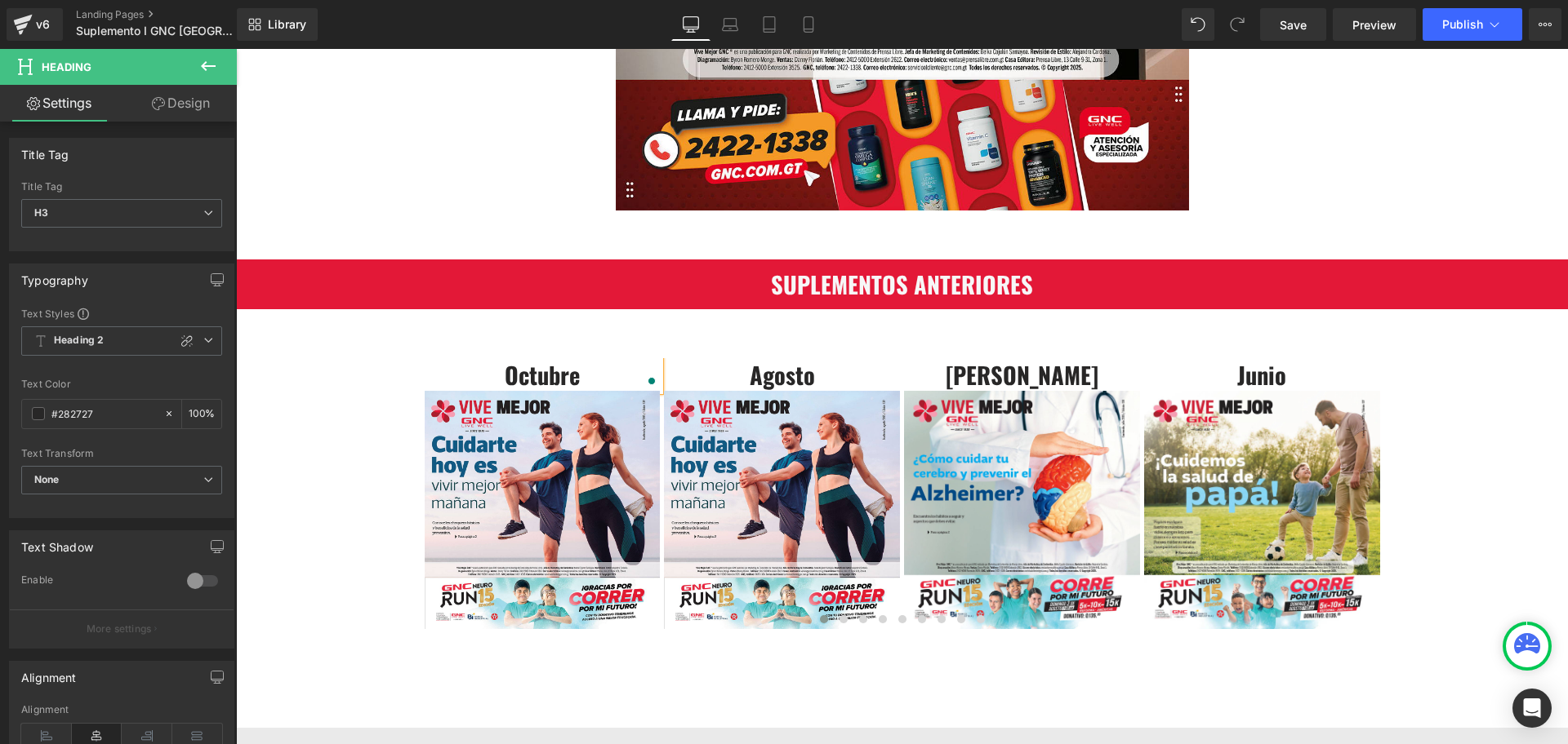
scroll to position [612, 0]
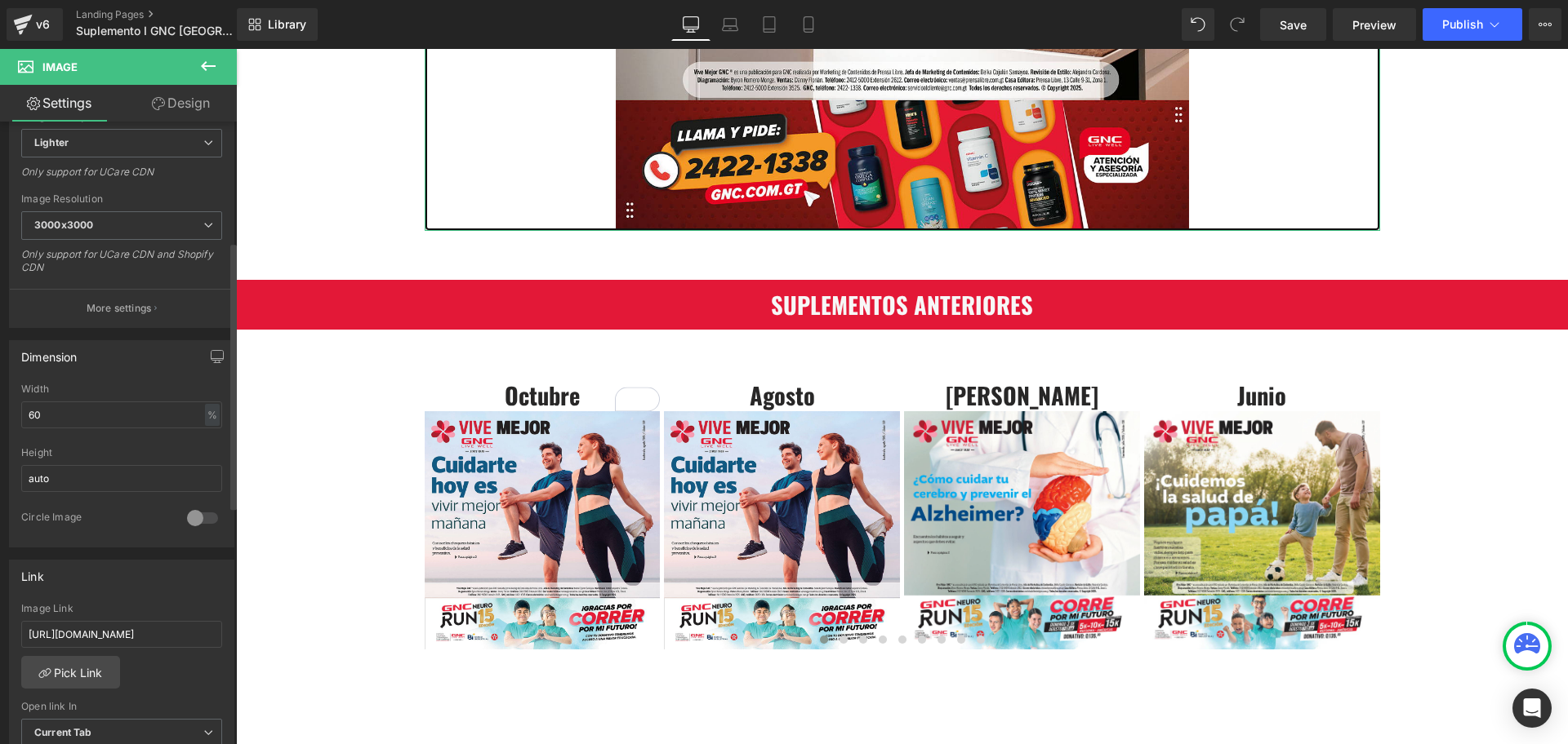
scroll to position [408, 0]
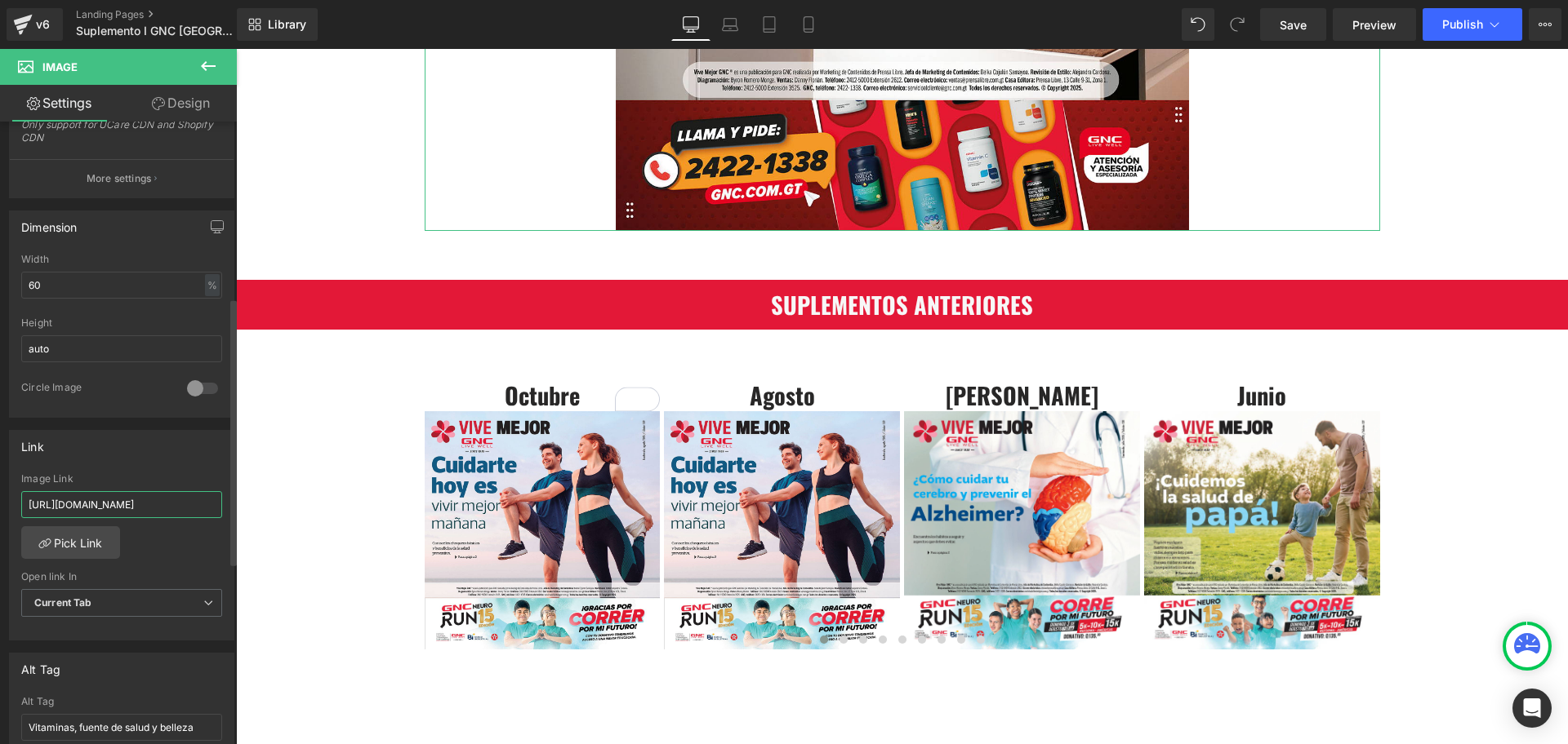
click at [106, 498] on input "https://cdn.shopify.com/s/files/1/0260/3751/8411/files/SUPLEMENTO_SEPTIEMBRE.pd…" at bounding box center [122, 504] width 201 height 27
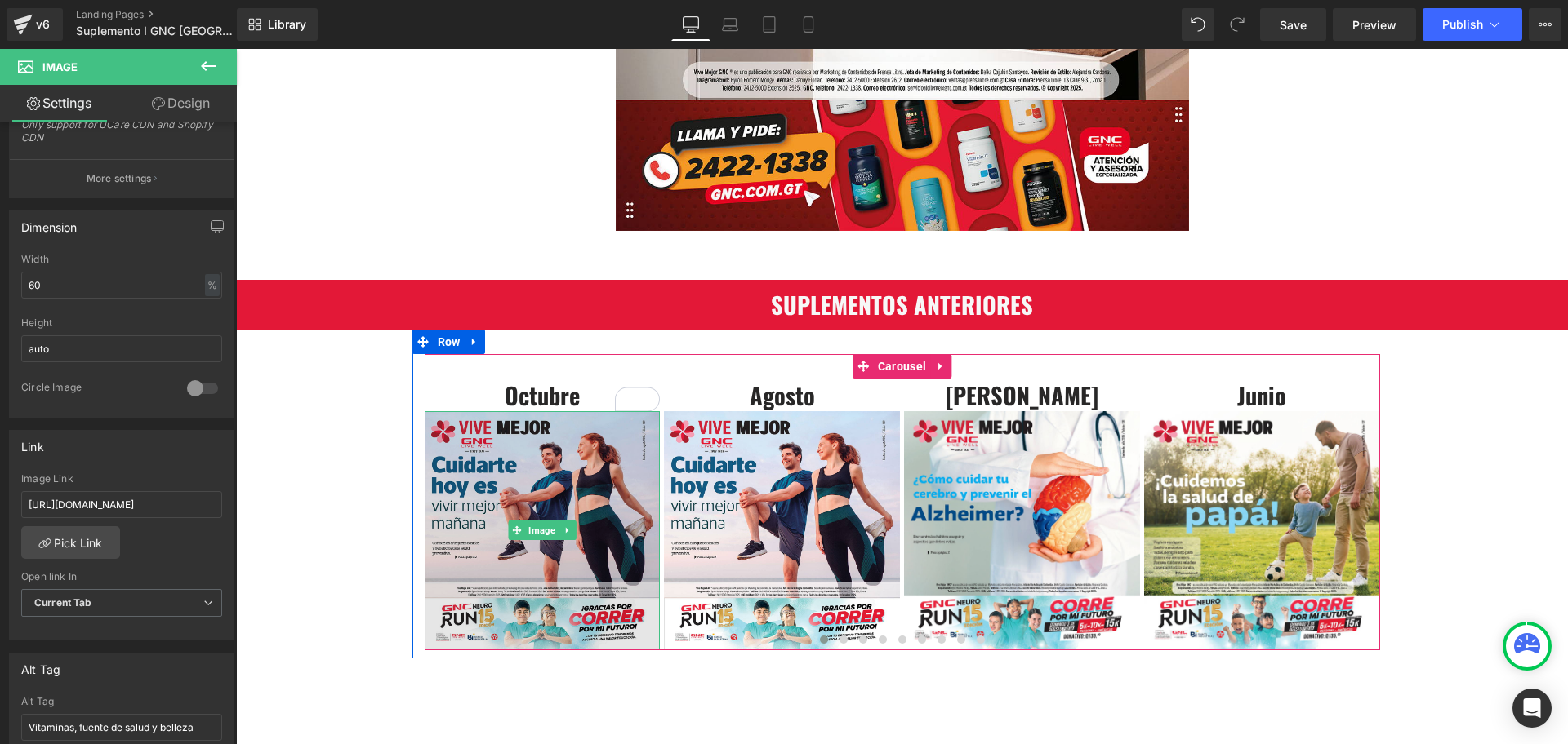
click at [480, 493] on img at bounding box center [542, 531] width 236 height 238
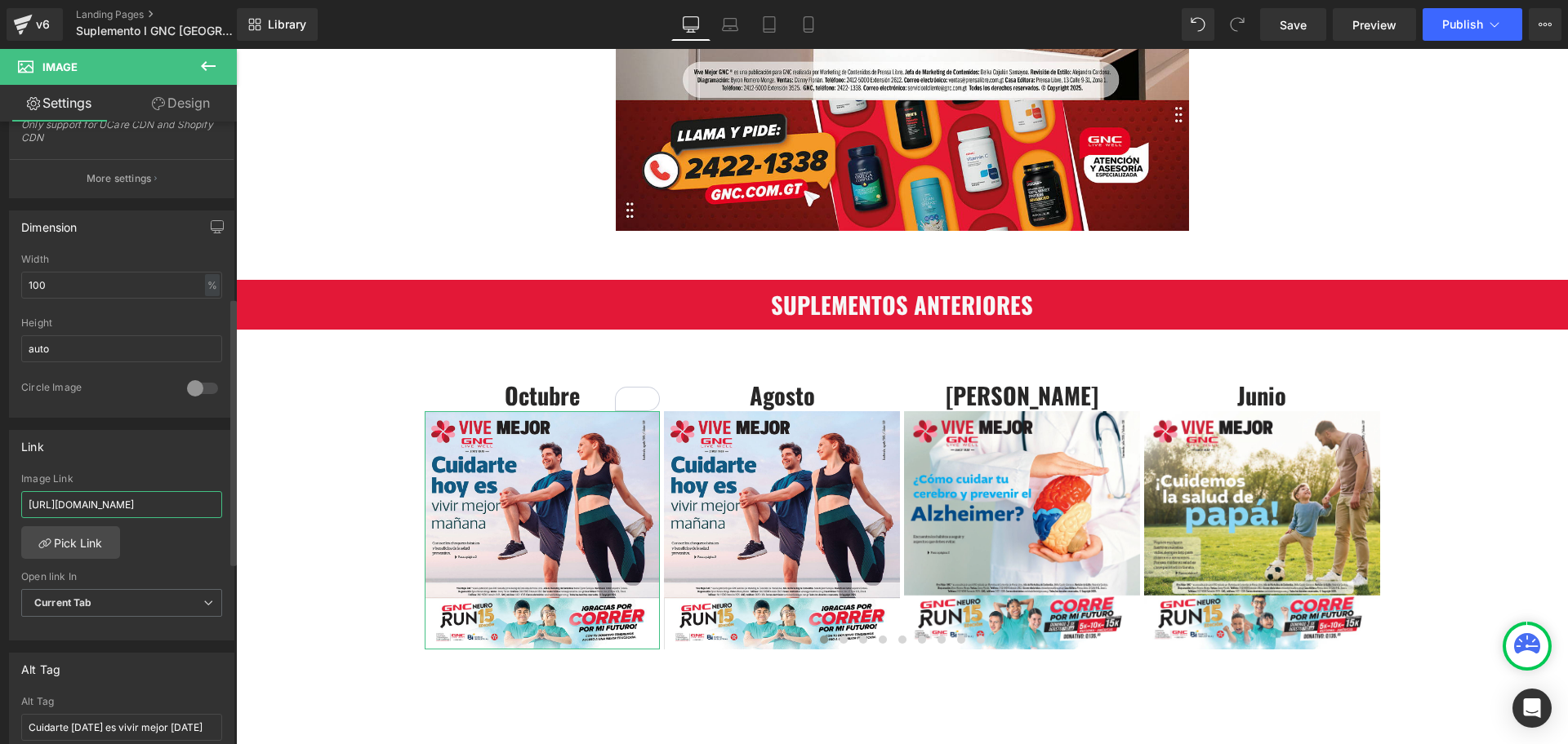
click at [119, 505] on input "https://cdn.shopify.com/s/files/1/0260/3751/8411/files/SUPLEMENTO_AGOSTO.pdf?v=…" at bounding box center [122, 504] width 201 height 27
type input "https://cdn.shopify.com/s/files/1/0260/3751/8411/files/SUPLEMENTO_SEPTIEMBRE.pd…"
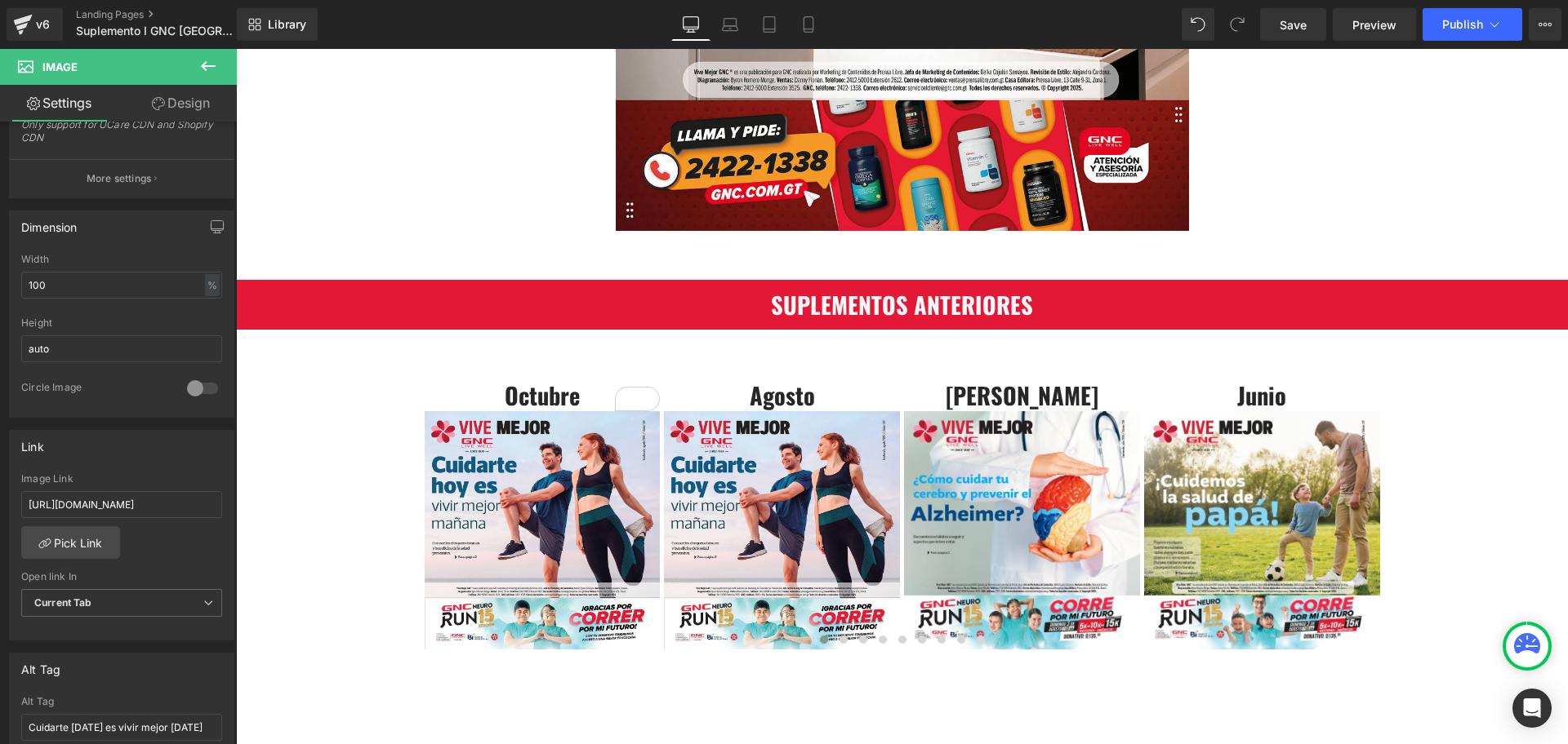
click at [349, 518] on div "SUPLEMENTO OCTUBRE Heading Image Row SUPLEMENTOS ANTERIORES Heading Row Octubre…" at bounding box center [901, 452] width 1331 height 1749
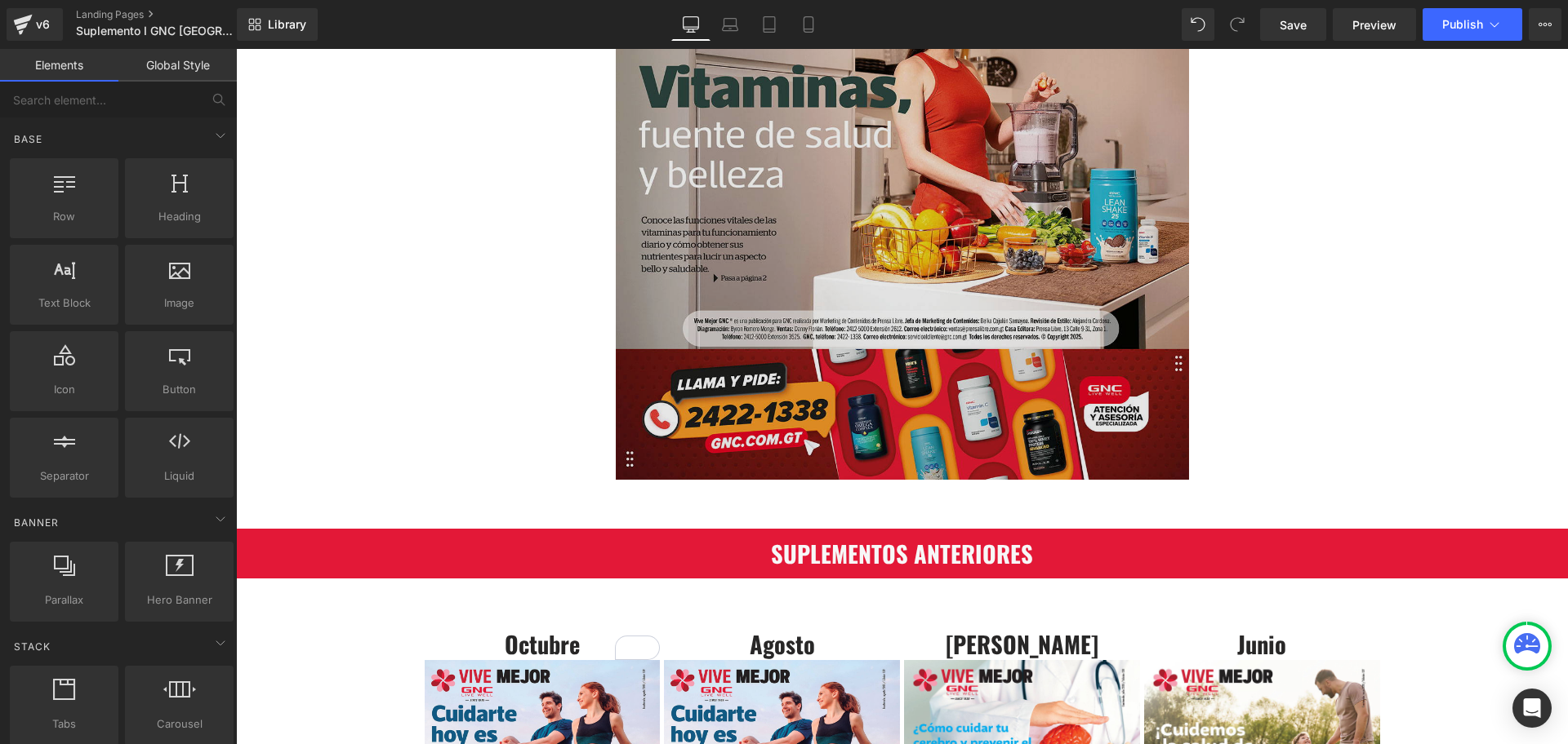
scroll to position [204, 0]
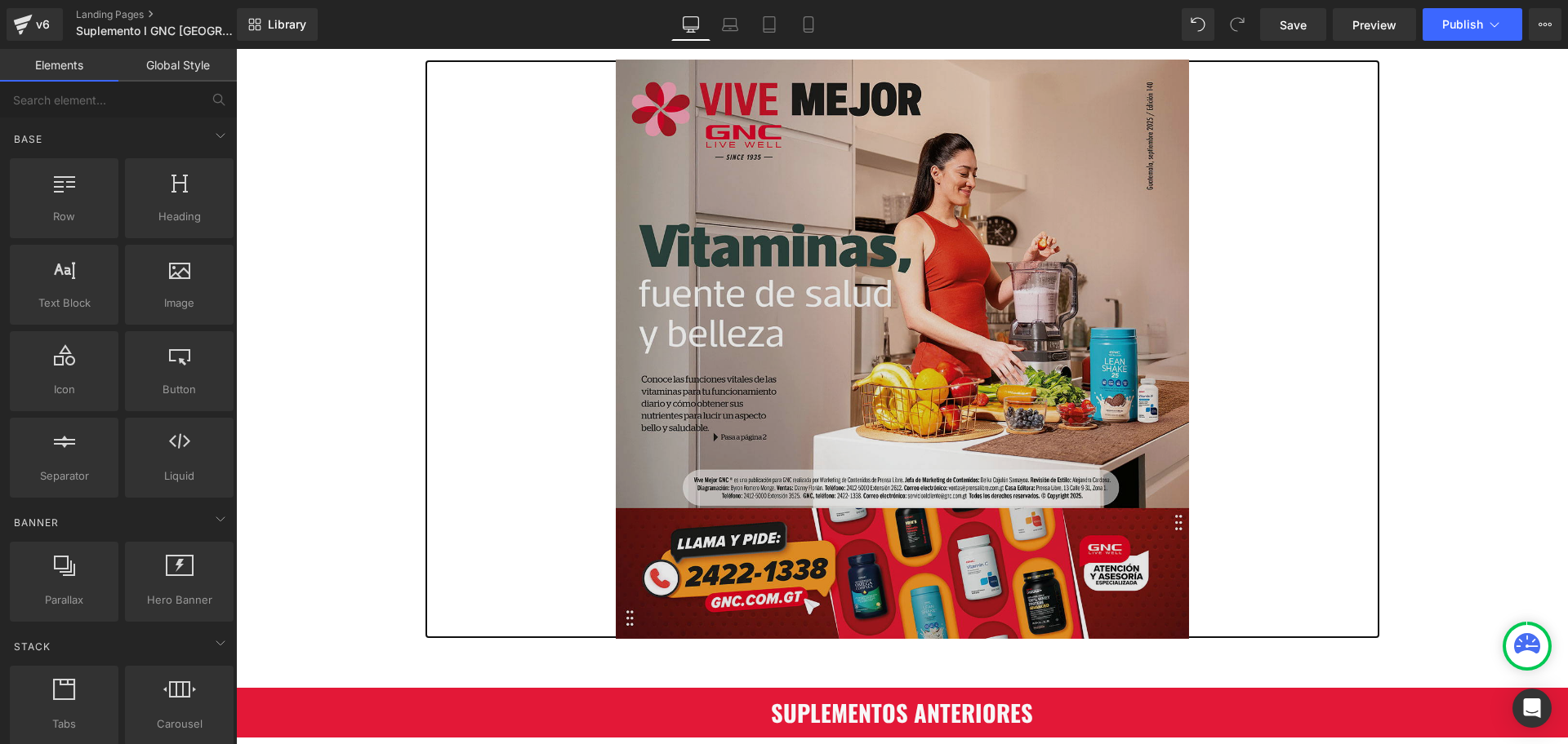
click at [870, 314] on img at bounding box center [902, 349] width 573 height 579
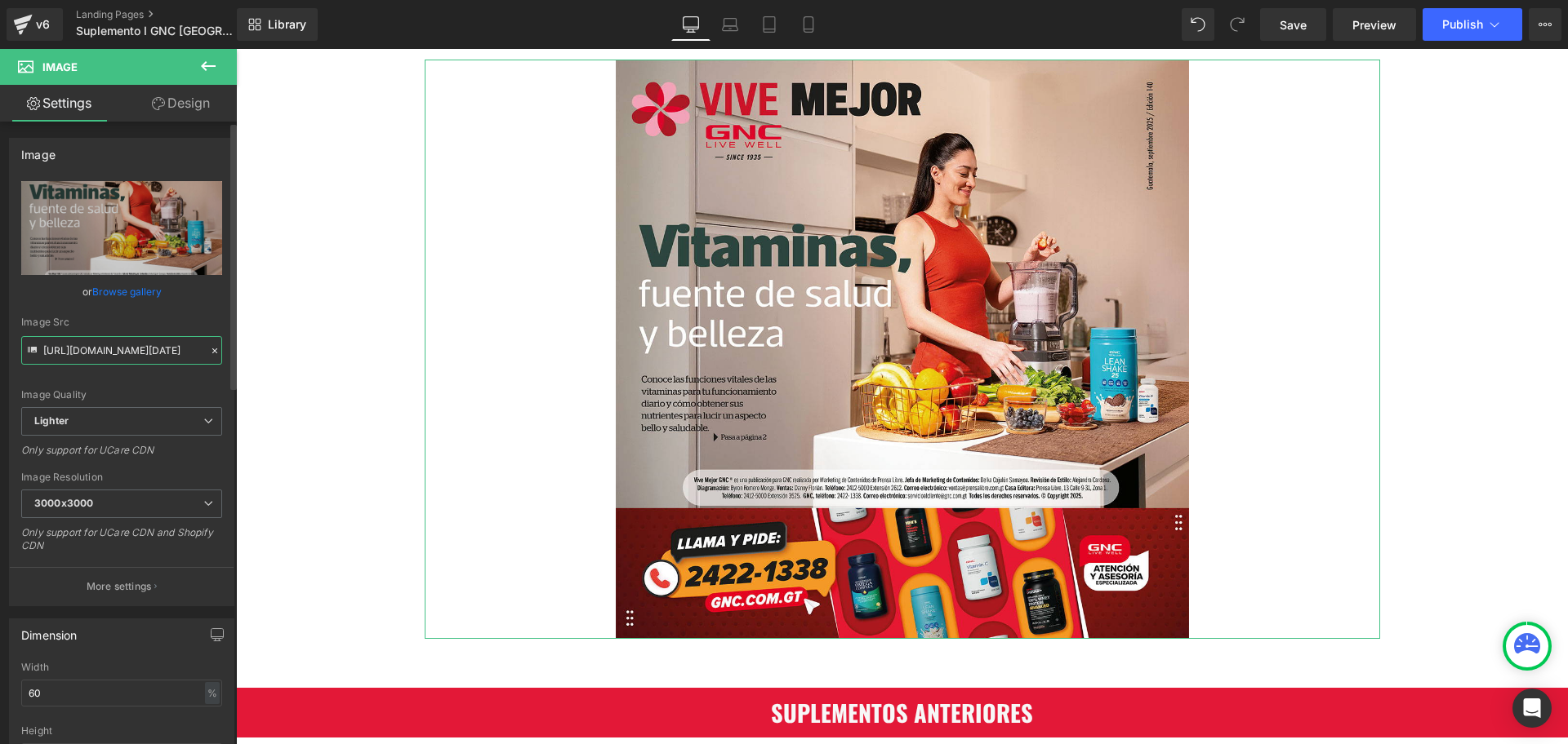
click at [124, 351] on input "https://ucarecdn.com/f687e77c-8de0-4834-a924-de0e851badc6/-/format/auto/-/previ…" at bounding box center [122, 350] width 201 height 28
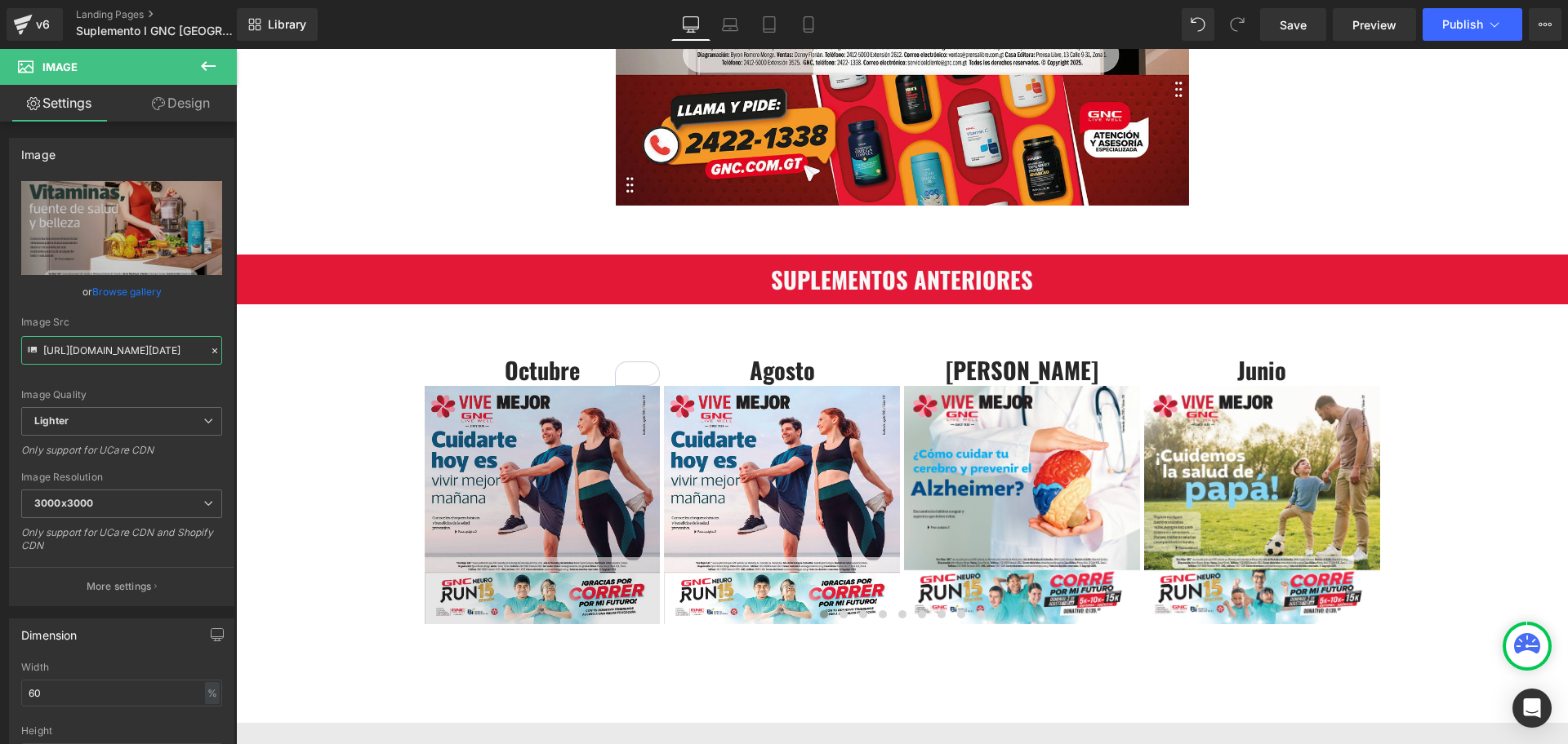
scroll to position [714, 0]
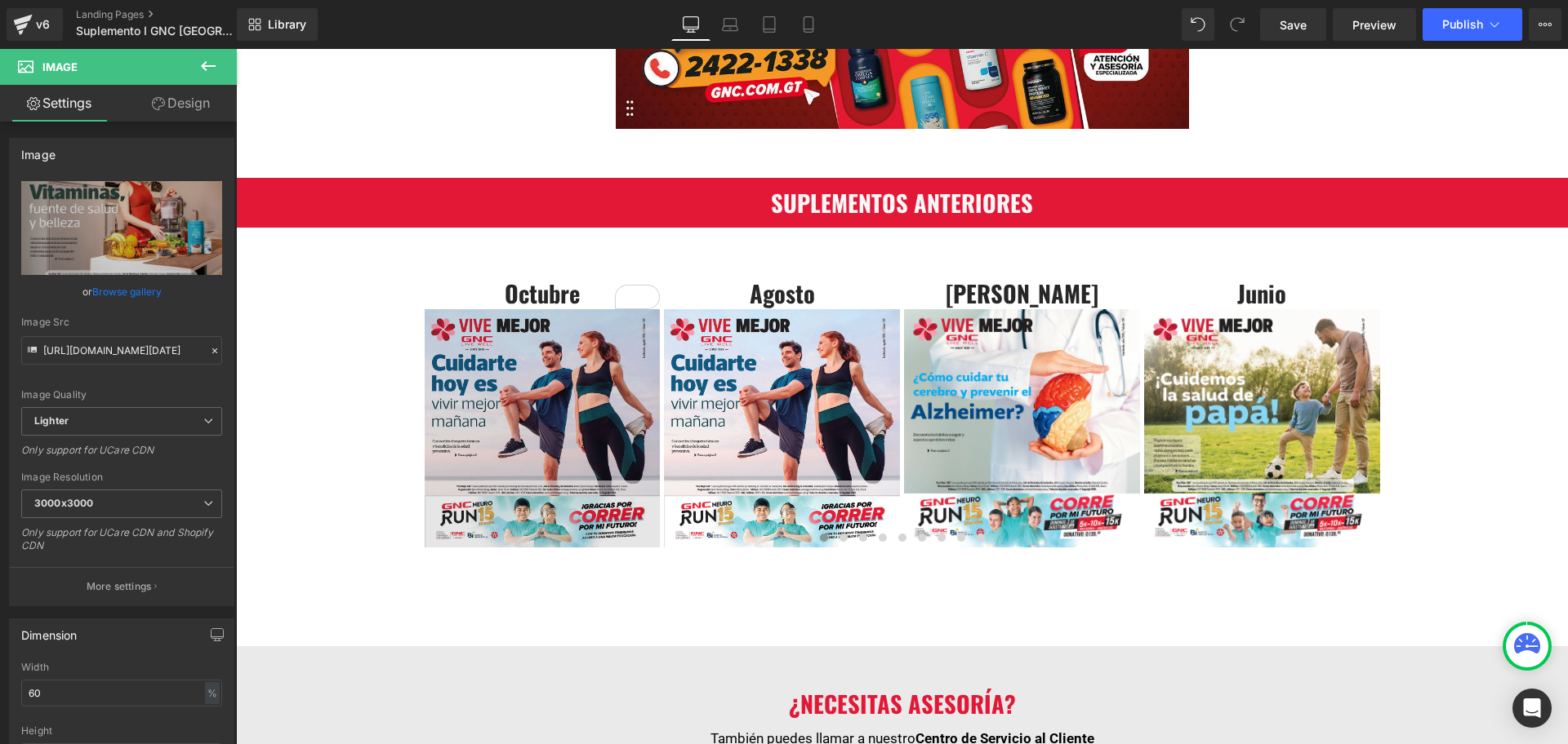
click at [488, 404] on img at bounding box center [542, 428] width 236 height 238
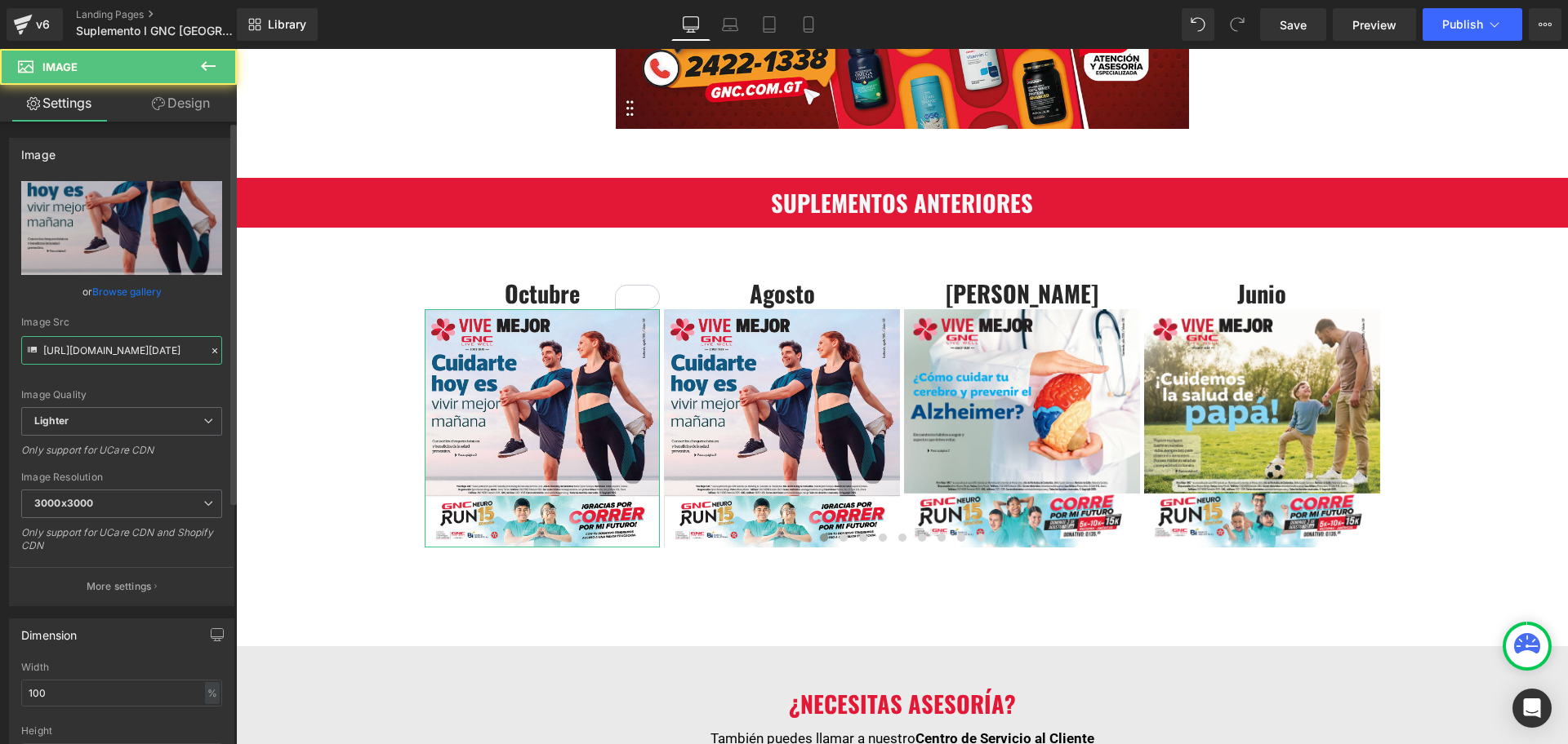
click at [67, 345] on input "https://ucarecdn.com/f317d583-2285-4211-b2ac-2746f0d47465/-/format/auto/-/previ…" at bounding box center [122, 350] width 201 height 28
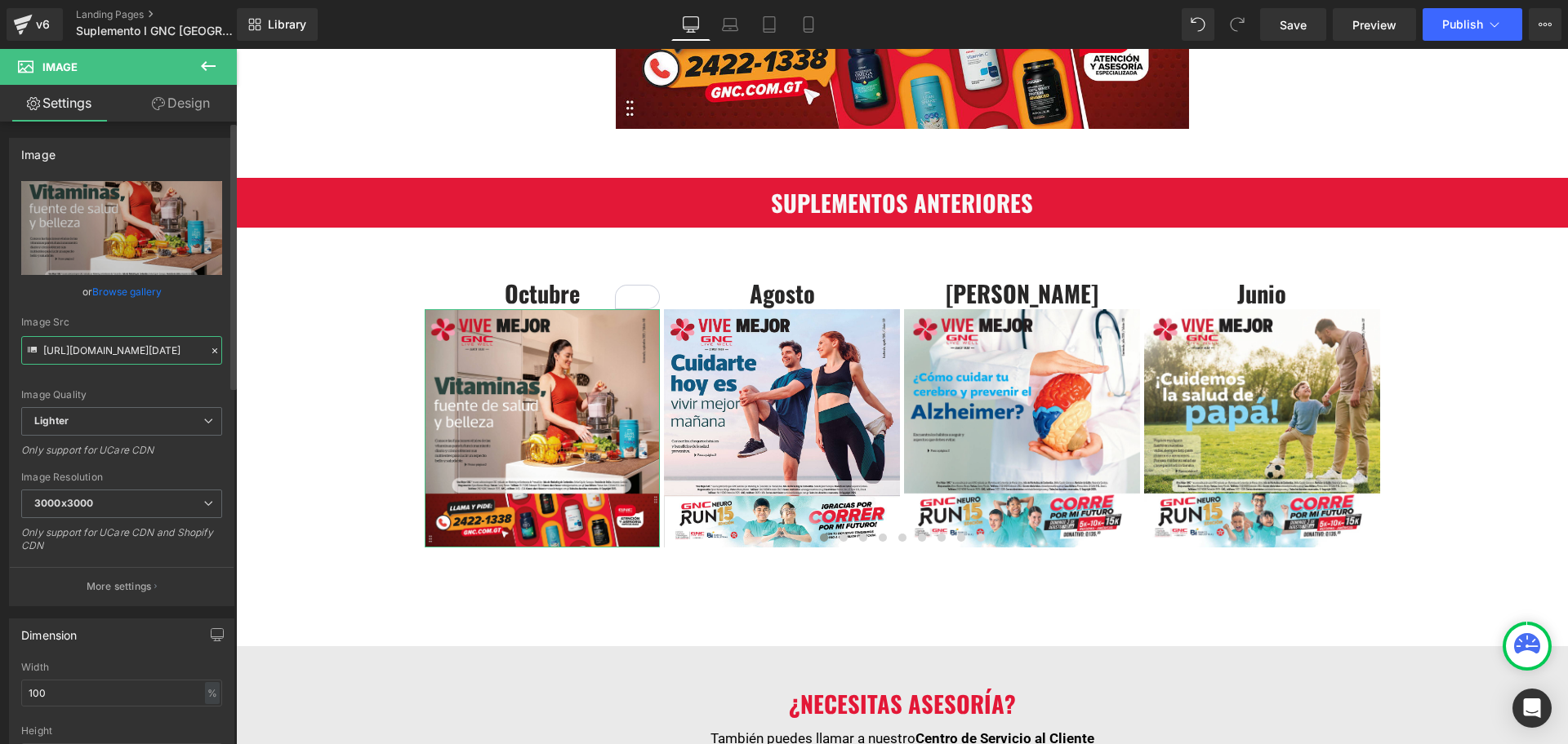
type input "https://ucarecdn.com/f687e77c-8de0-4834-a924-de0e851badc6/-/format/auto/-/previ…"
click at [203, 314] on div "Image Quality Lighter Lightest Lighter Lighter Lightest Only support for UCare …" at bounding box center [122, 294] width 201 height 226
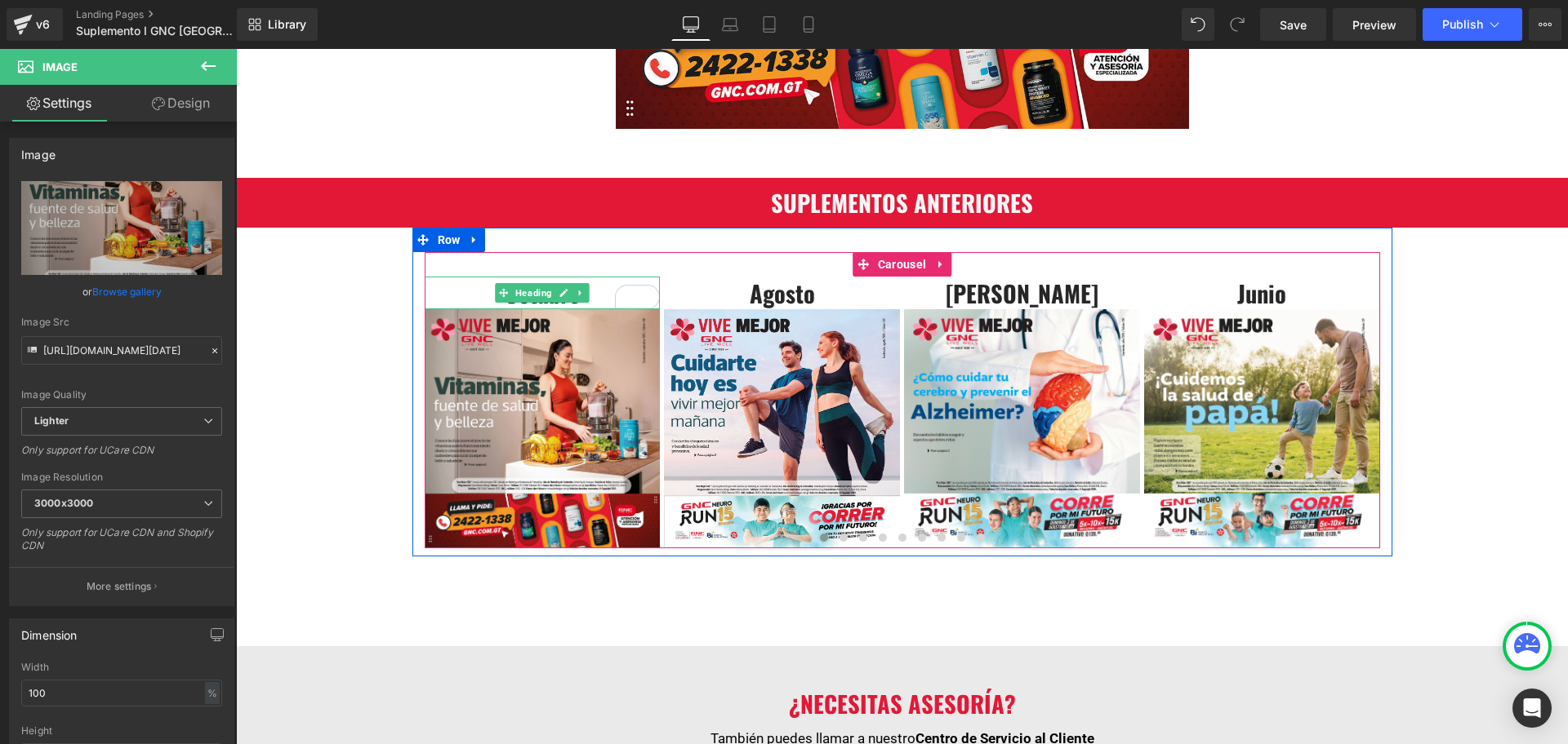
click at [546, 294] on span "Heading" at bounding box center [534, 293] width 43 height 20
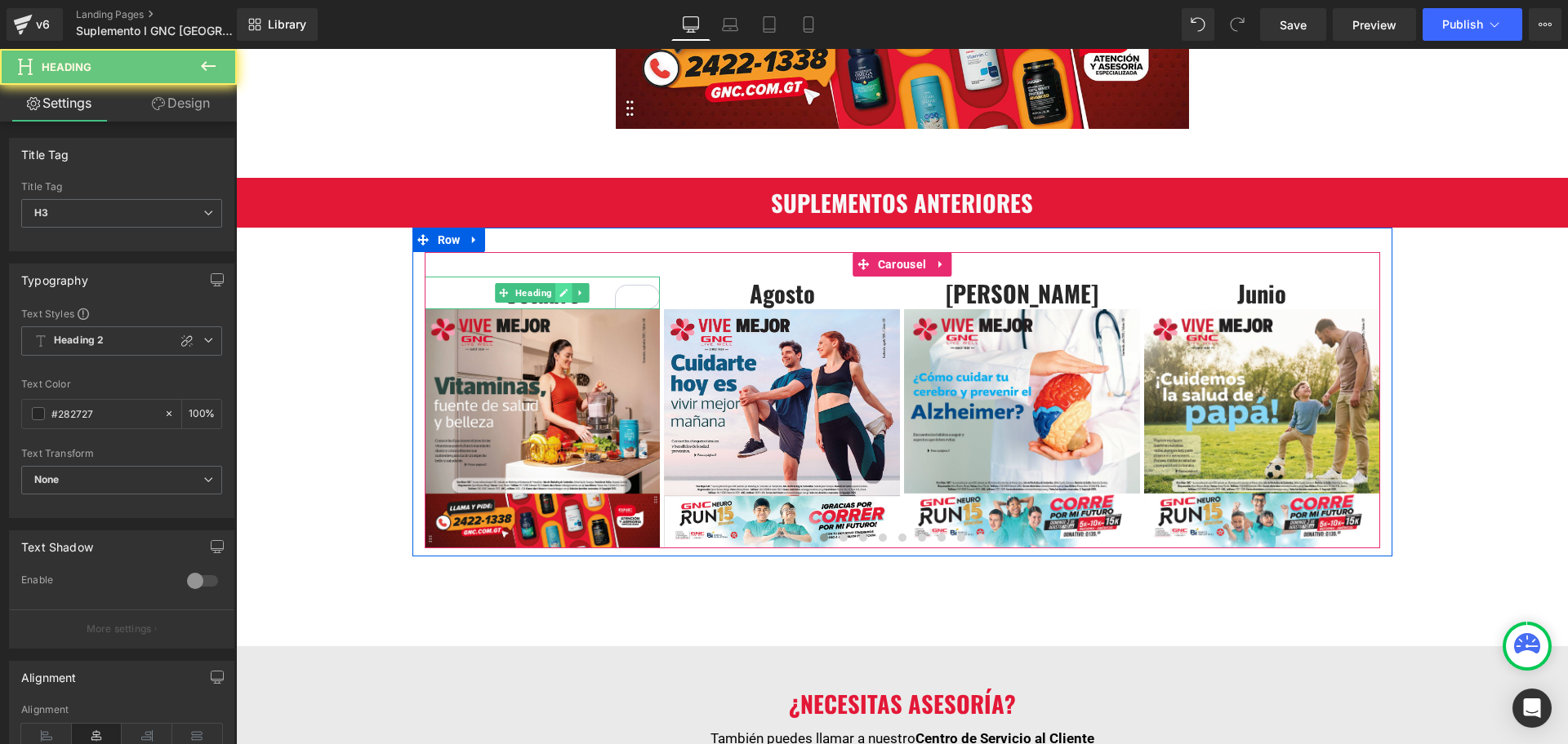
click at [560, 294] on icon at bounding box center [564, 293] width 8 height 8
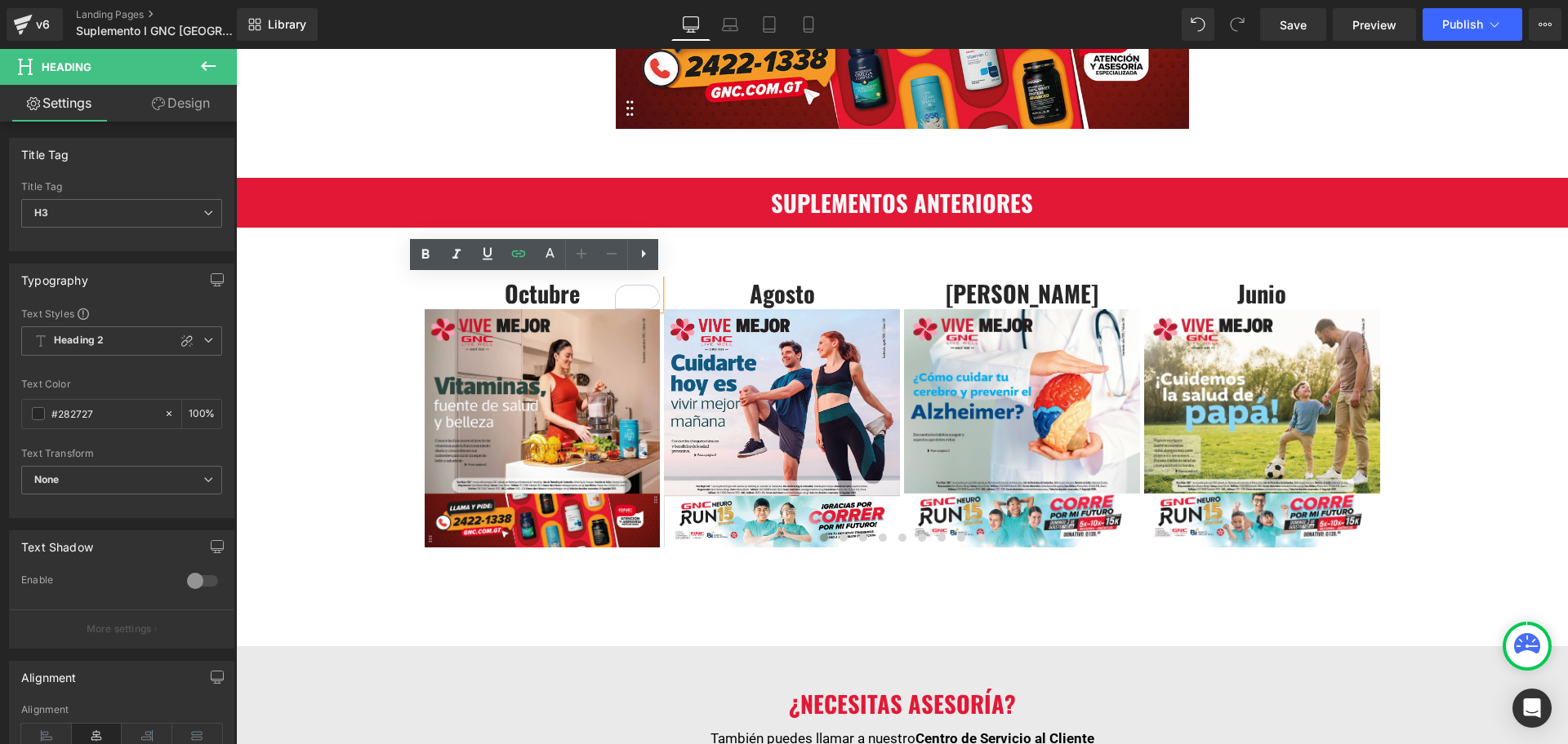
click at [542, 294] on h3 "Octubre" at bounding box center [542, 293] width 236 height 34
click at [548, 296] on h3 "Octubre" at bounding box center [542, 293] width 236 height 34
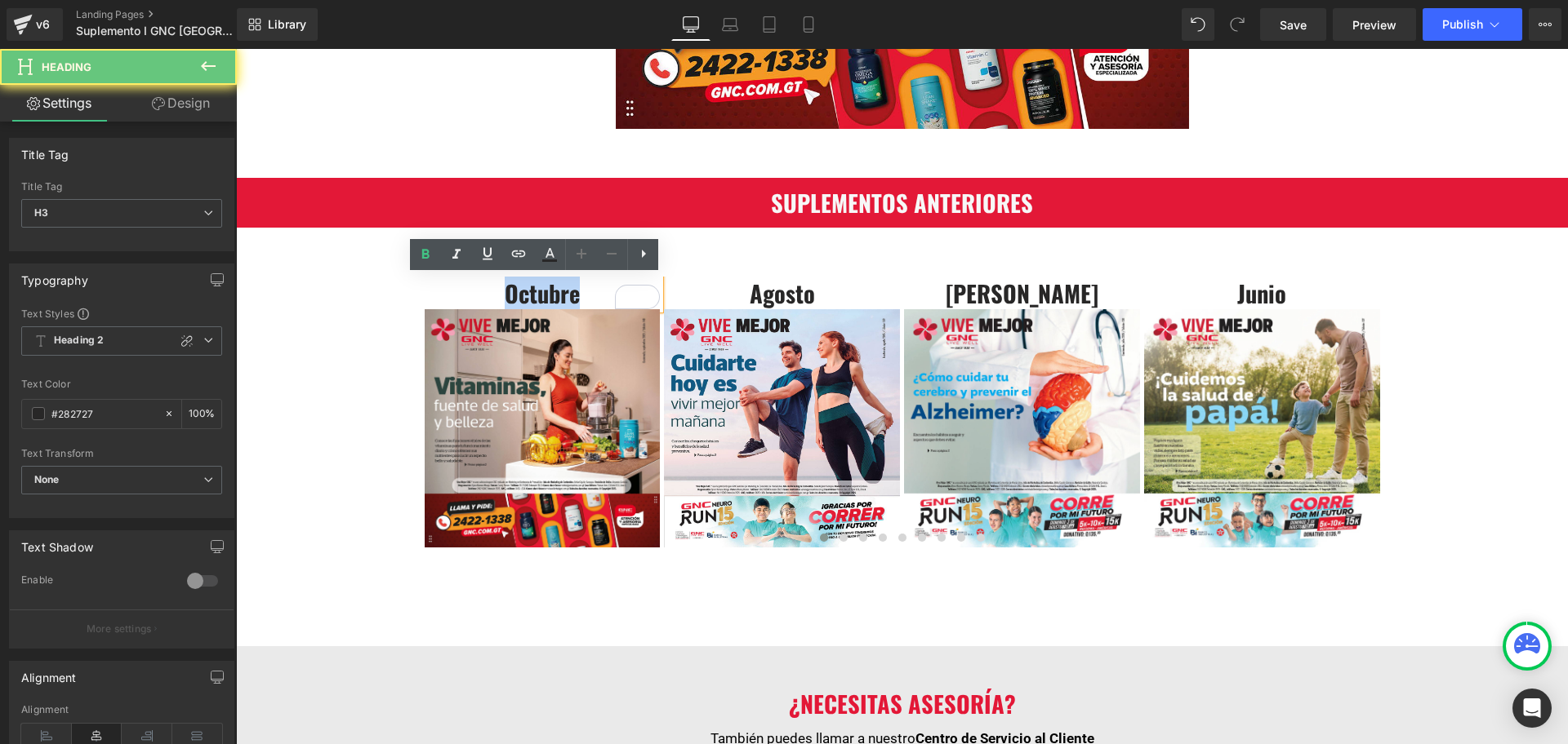
click at [548, 296] on h3 "Octubre" at bounding box center [542, 293] width 236 height 34
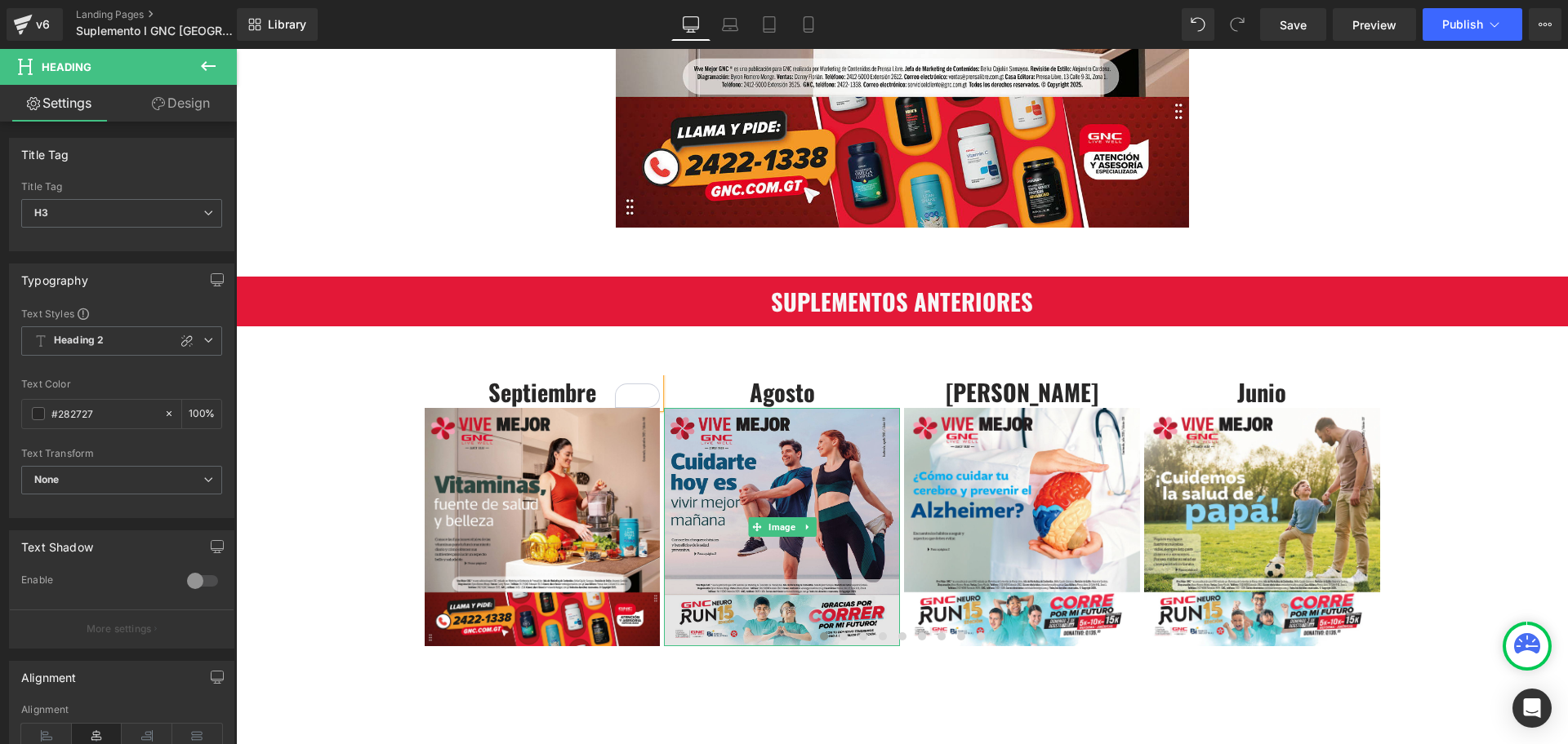
scroll to position [510, 0]
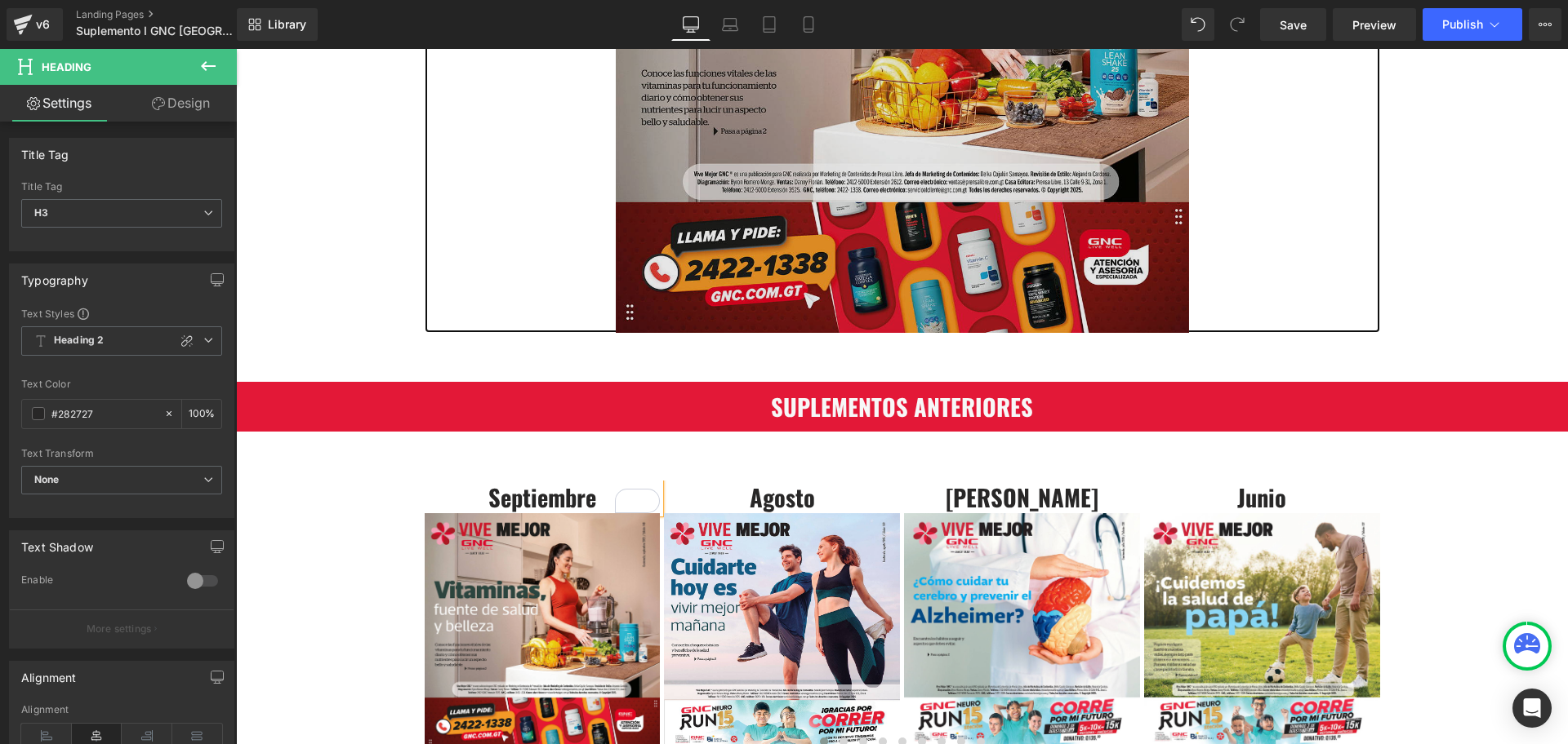
click at [868, 173] on img at bounding box center [902, 42] width 573 height 579
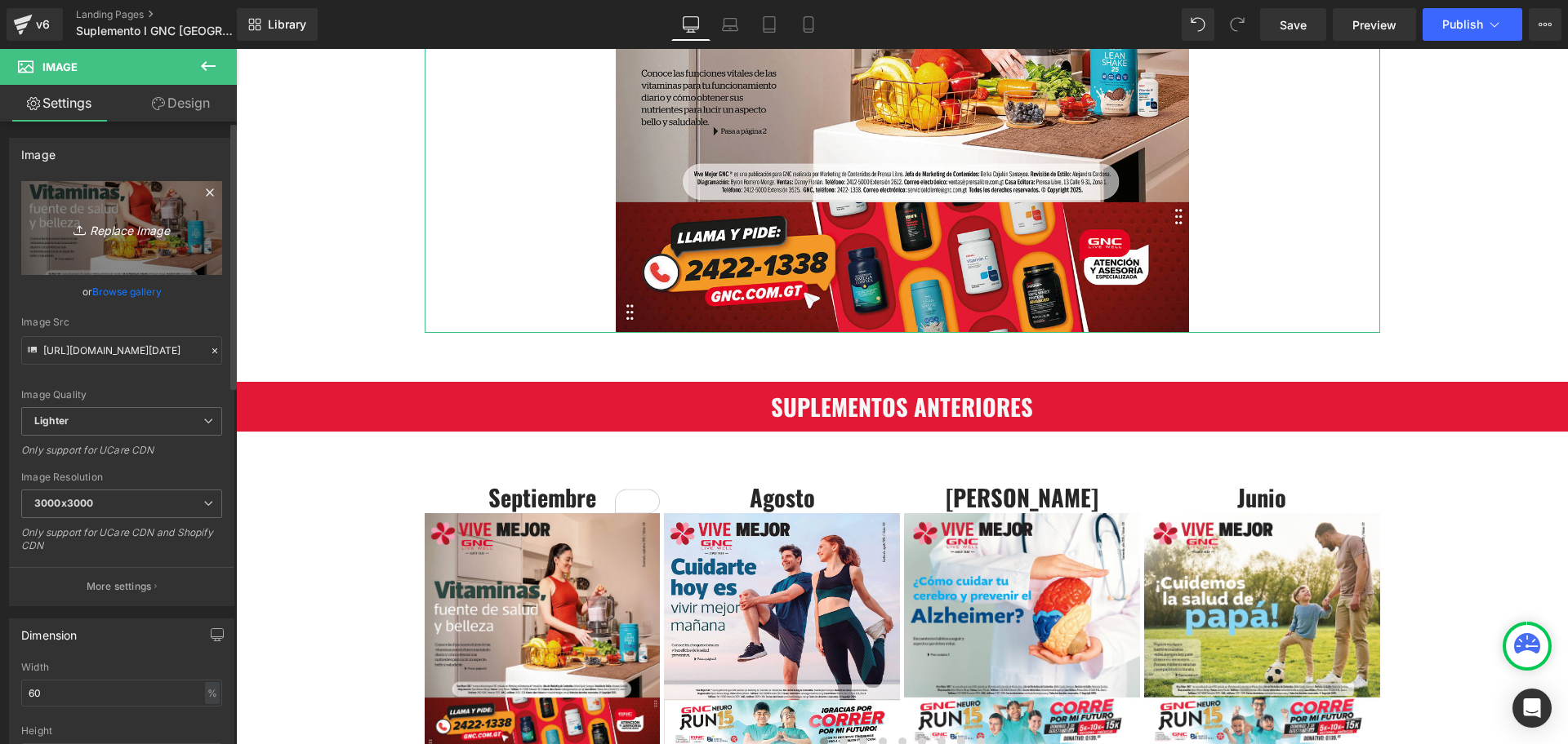
click at [115, 230] on icon "Replace Image" at bounding box center [121, 228] width 130 height 21
type input "C:\fakepath\PORTADA GNC OCTUBRE 2025.jpg"
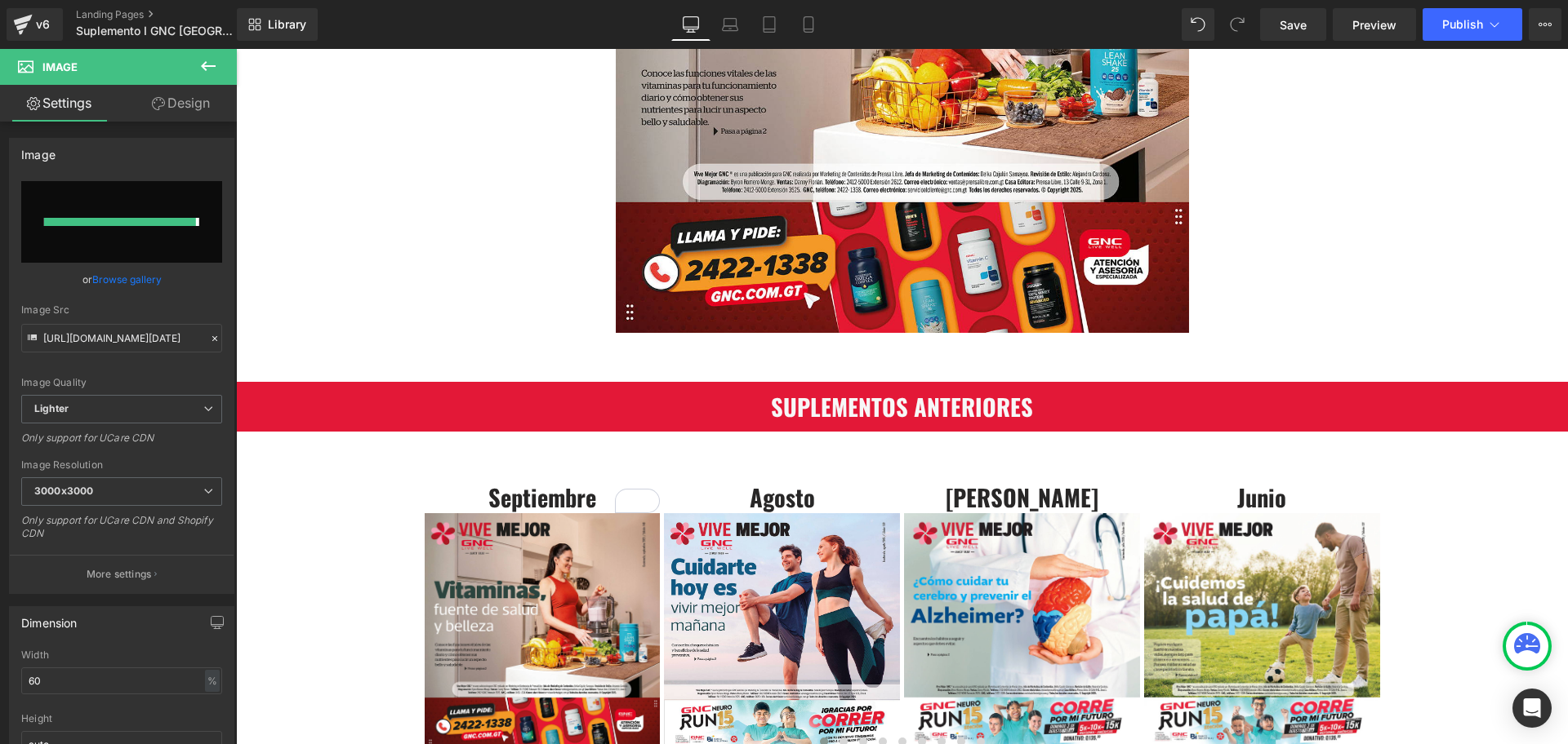
type input "https://ucarecdn.com/07078f12-4c60-44fd-9bec-bcf73b051c06/-/format/auto/-/previ…"
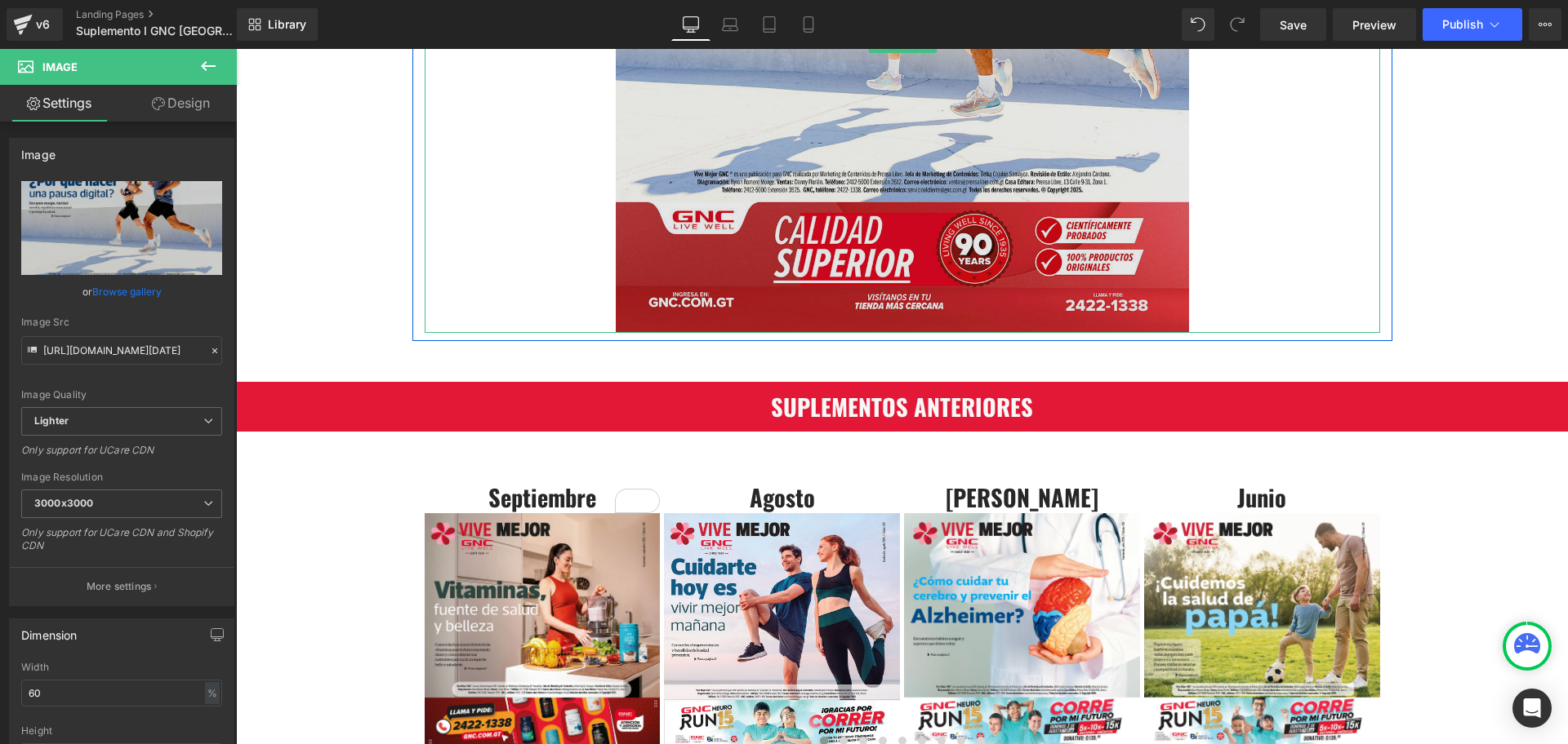
scroll to position [204, 0]
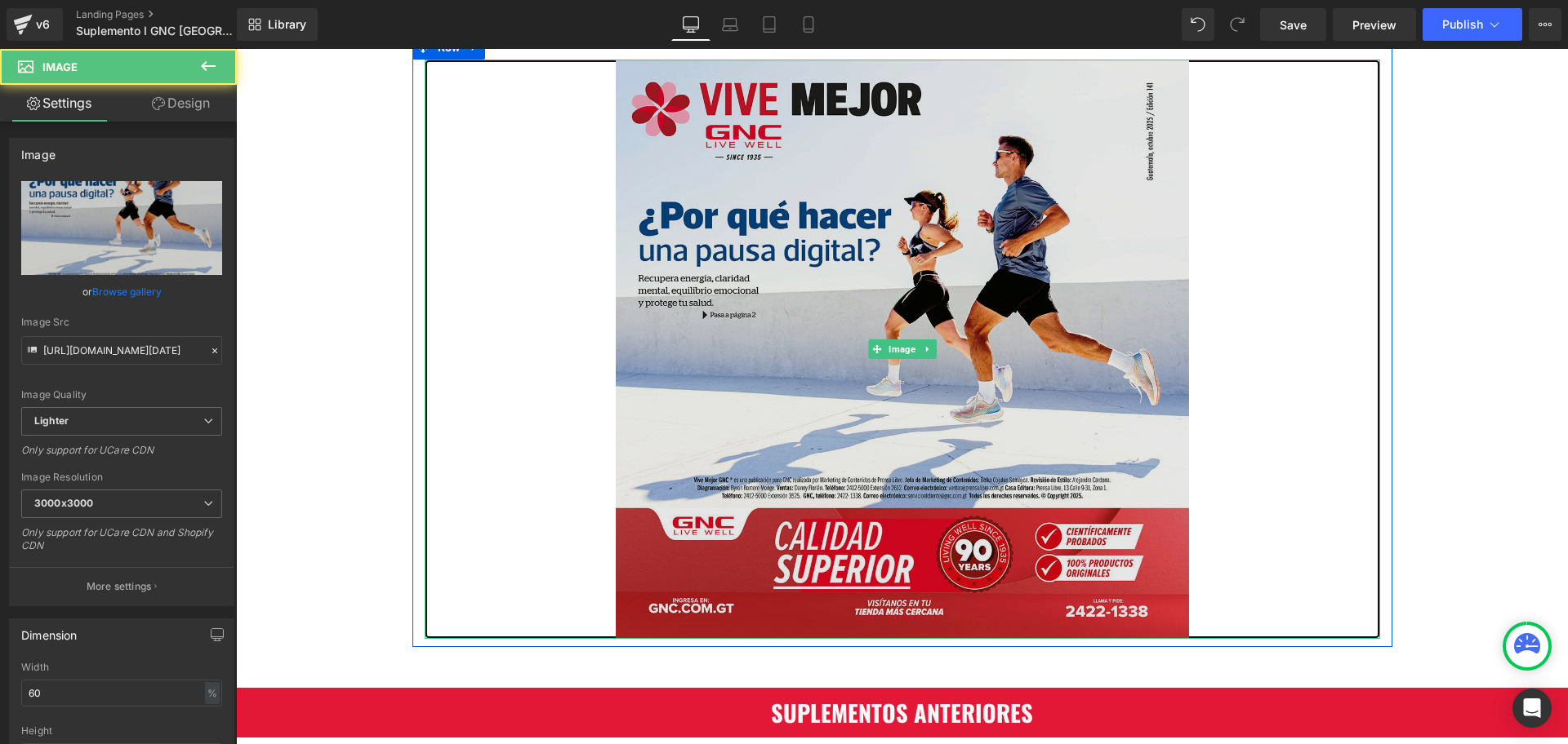
click at [749, 257] on img at bounding box center [902, 349] width 573 height 579
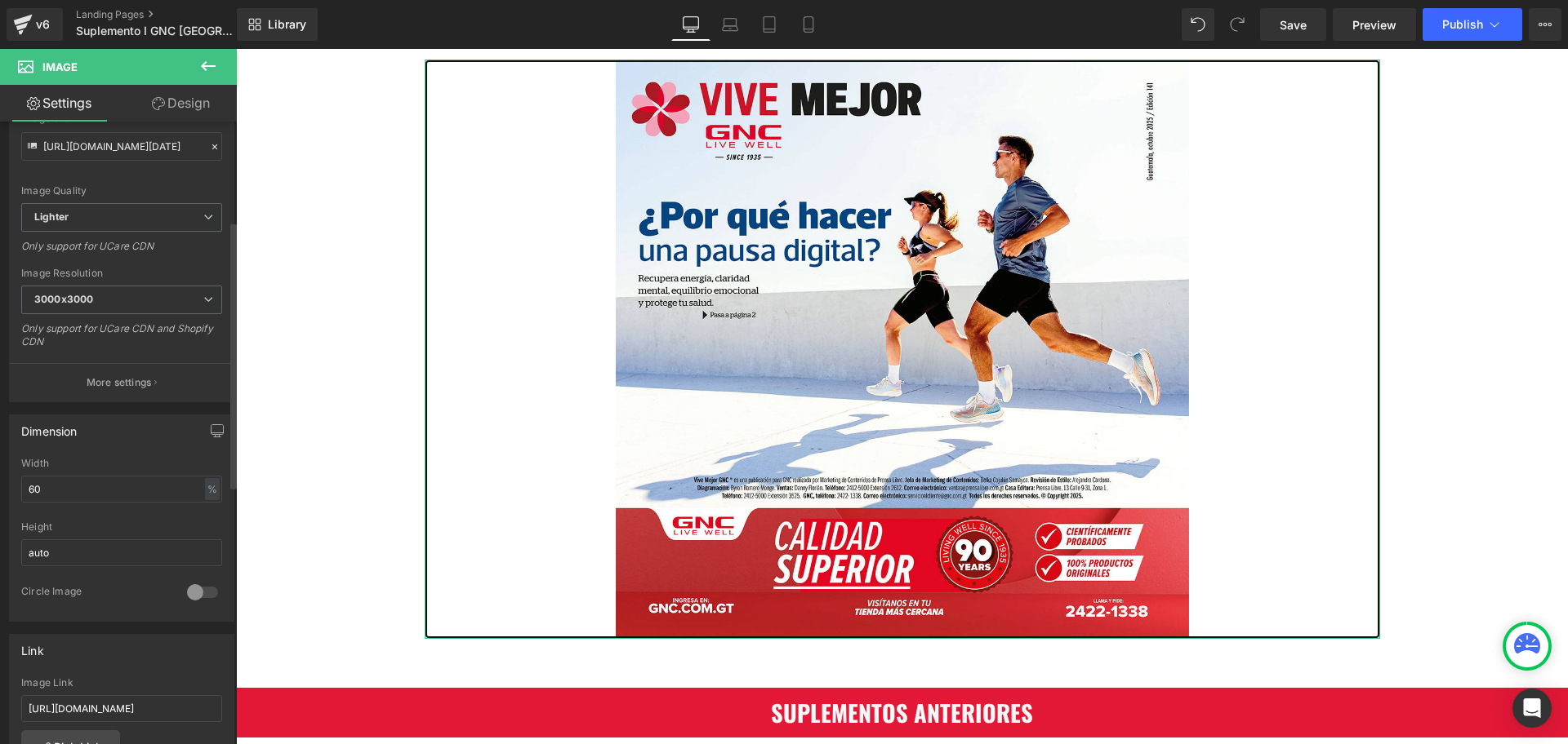
scroll to position [306, 0]
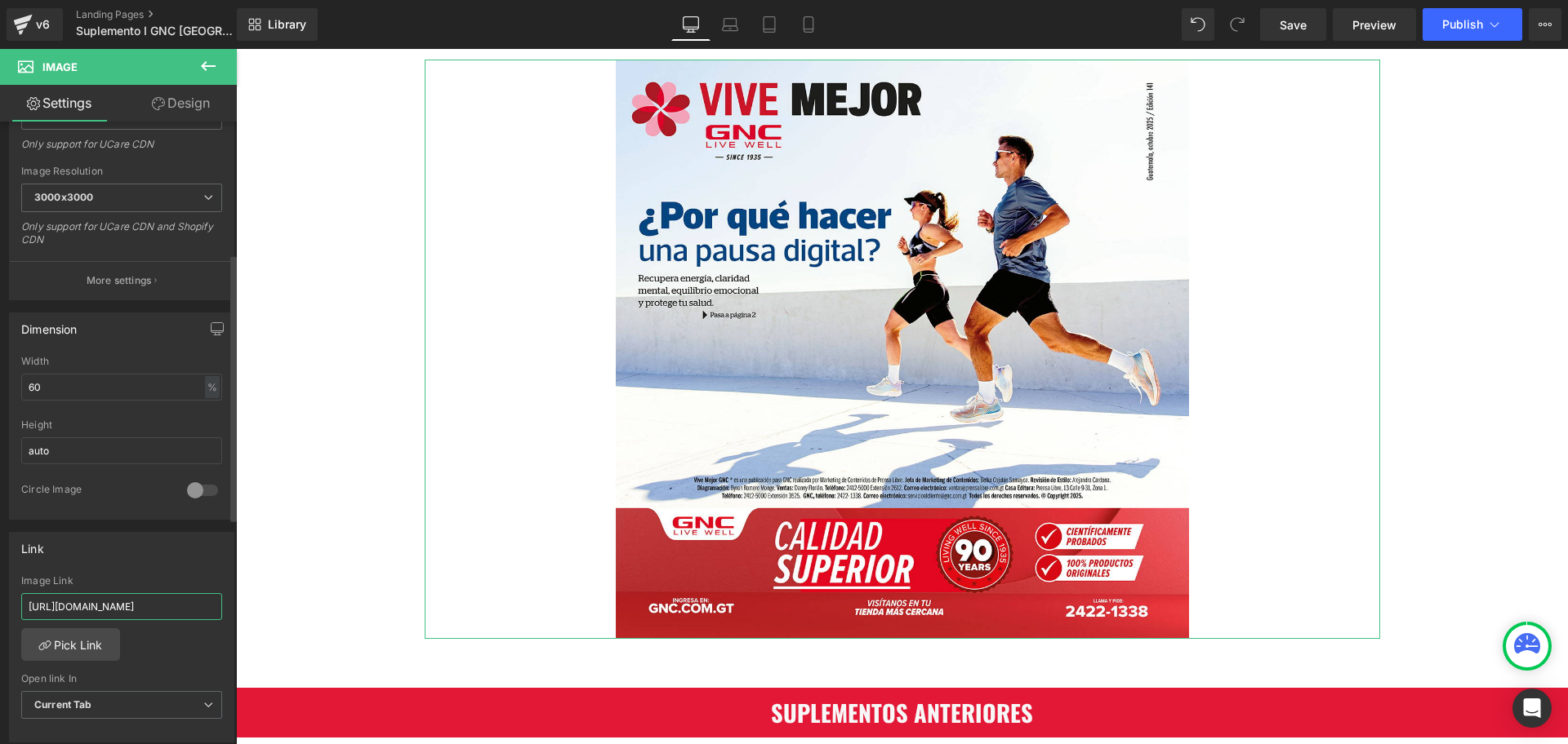
drag, startPoint x: 111, startPoint y: 609, endPoint x: 170, endPoint y: 620, distance: 60.0
click at [170, 620] on input "https://cdn.shopify.com/s/files/1/0260/3751/8411/files/SUPLEMENTO_SEPTIEMBRE.pd…" at bounding box center [122, 606] width 201 height 27
click at [179, 607] on input "https://cdn.shopify.com/s/files/1/0260/3751/8411/files/SUPLEMENTO_SEPTIEMBRE.pd…" at bounding box center [122, 606] width 201 height 27
drag, startPoint x: 424, startPoint y: 654, endPoint x: 259, endPoint y: 606, distance: 171.8
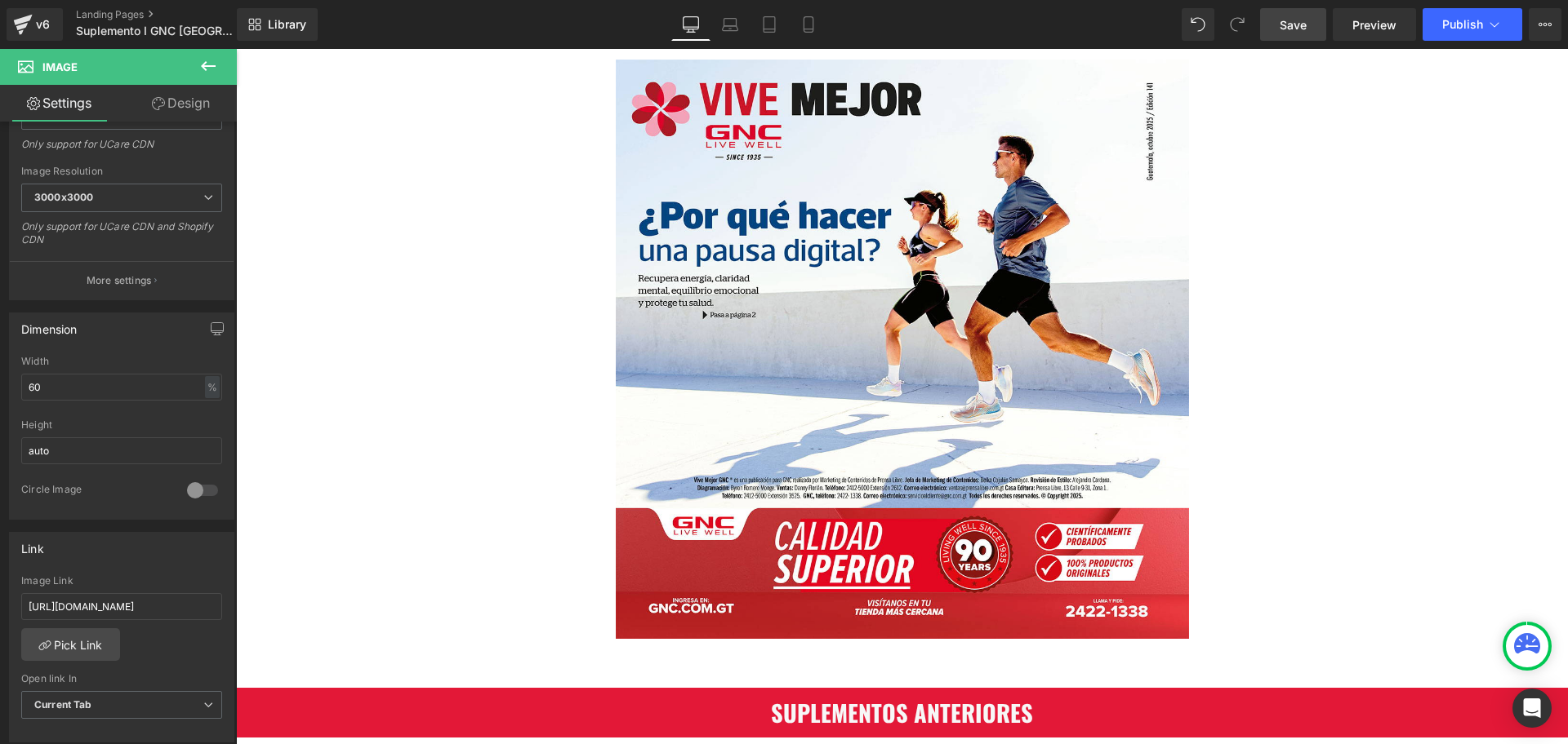
click at [1308, 28] on link "Save" at bounding box center [1293, 24] width 66 height 33
click at [125, 13] on link "Landing Pages" at bounding box center [169, 14] width 187 height 13
